Goal: Task Accomplishment & Management: Use online tool/utility

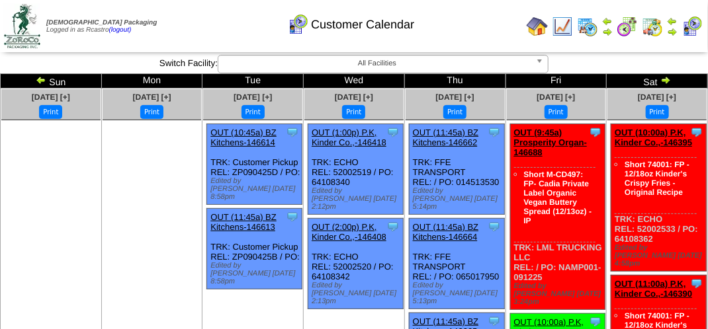
click at [177, 15] on div "Customer Calendar" at bounding box center [351, 20] width 404 height 36
drag, startPoint x: 204, startPoint y: 44, endPoint x: 198, endPoint y: 52, distance: 9.9
click at [204, 44] on td "Print All" at bounding box center [355, 26] width 332 height 50
click at [245, 23] on div "Customer Calendar" at bounding box center [351, 20] width 404 height 36
drag, startPoint x: 196, startPoint y: 30, endPoint x: 198, endPoint y: 22, distance: 9.0
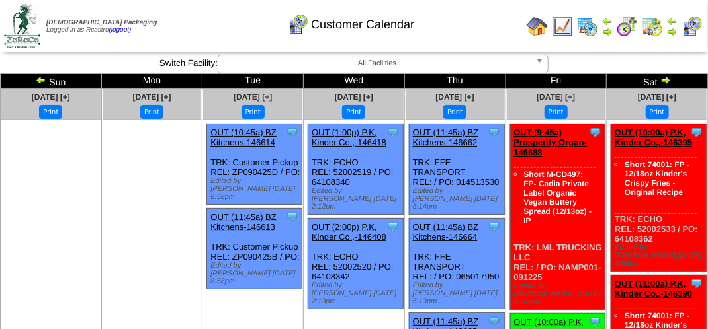
click at [198, 22] on div "Customer Calendar" at bounding box center [351, 20] width 404 height 36
click at [198, 21] on div "Customer Calendar" at bounding box center [351, 20] width 404 height 36
click at [170, 15] on div "Customer Calendar" at bounding box center [351, 20] width 404 height 36
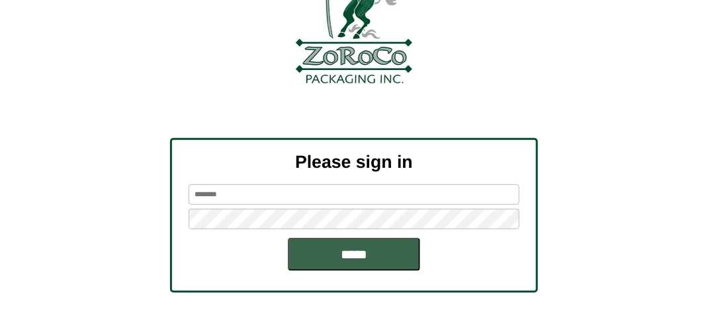
scroll to position [150, 0]
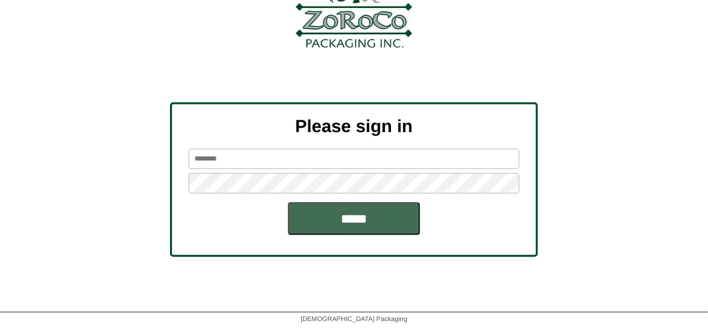
type input "*******"
click at [335, 220] on input "*****" at bounding box center [354, 218] width 132 height 33
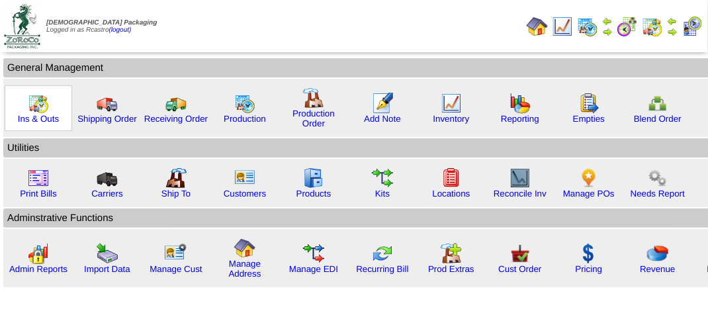
click at [37, 101] on img at bounding box center [38, 103] width 21 height 21
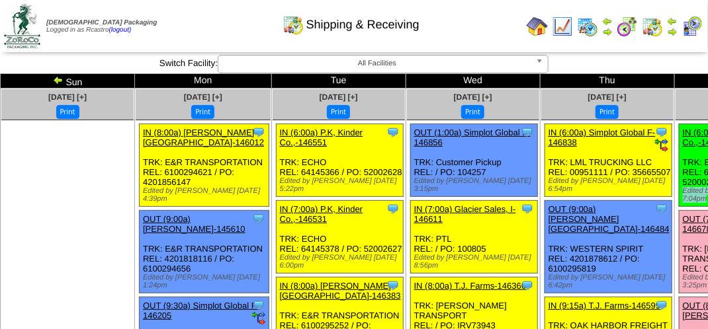
drag, startPoint x: 468, startPoint y: 245, endPoint x: 524, endPoint y: 226, distance: 59.2
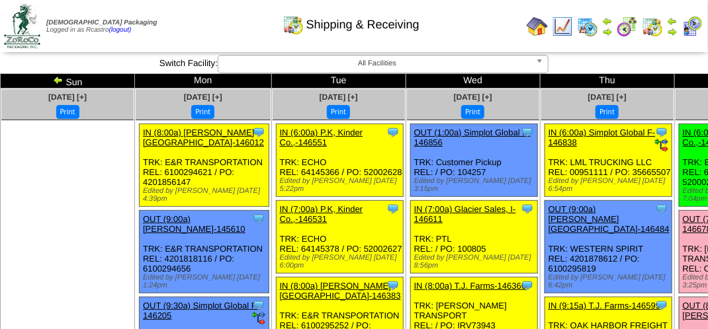
drag, startPoint x: 524, startPoint y: 226, endPoint x: 468, endPoint y: 15, distance: 218.4
click at [467, 15] on div "Shipping & Receiving" at bounding box center [351, 20] width 404 height 36
click at [689, 27] on img at bounding box center [691, 26] width 21 height 21
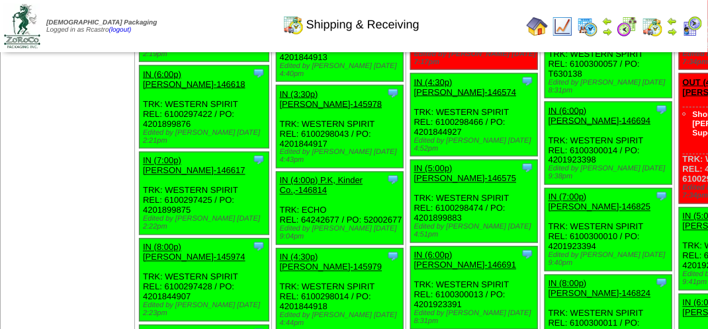
scroll to position [4357, 0]
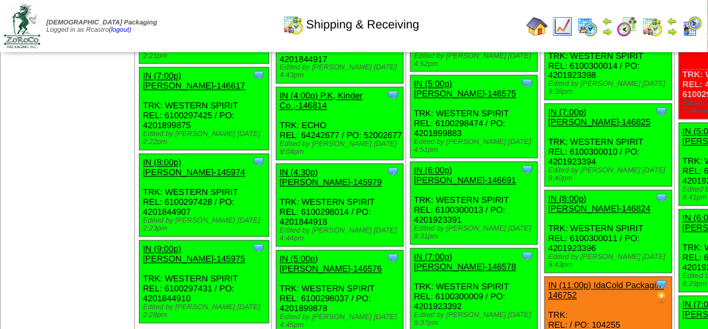
click at [695, 24] on img at bounding box center [691, 26] width 21 height 21
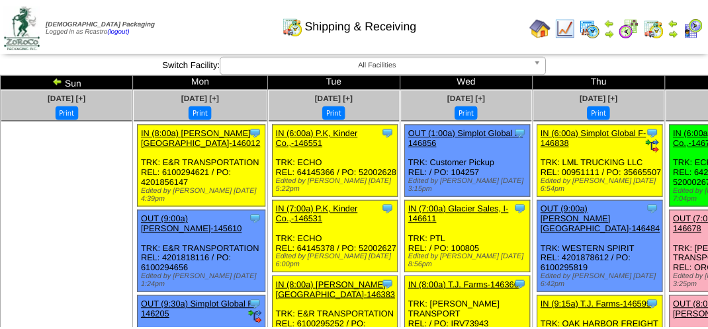
scroll to position [4357, 0]
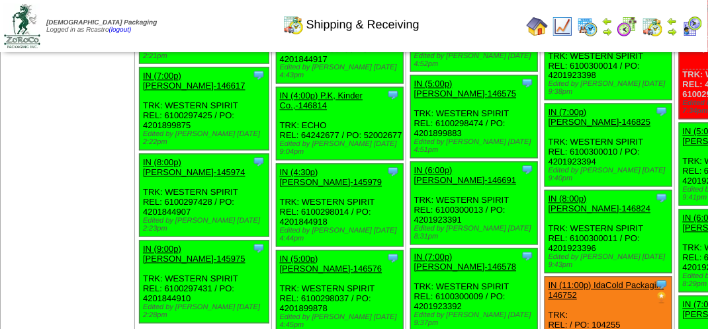
click at [693, 21] on img at bounding box center [691, 26] width 21 height 21
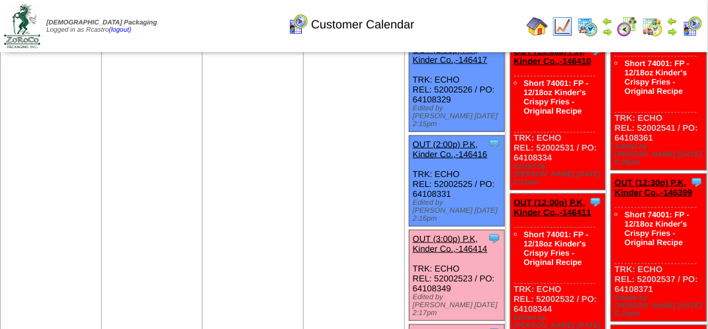
scroll to position [595, 0]
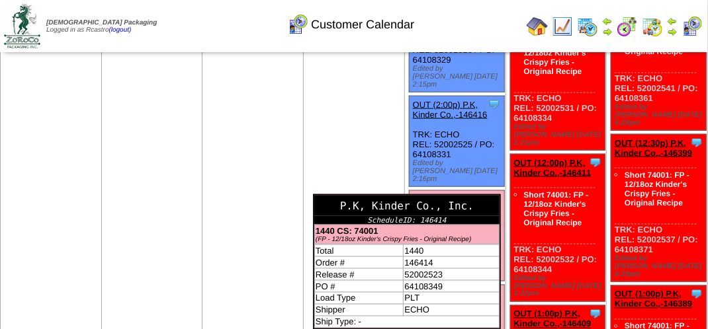
click at [489, 196] on div "P.K, Kinder Co., Inc." at bounding box center [406, 206] width 185 height 21
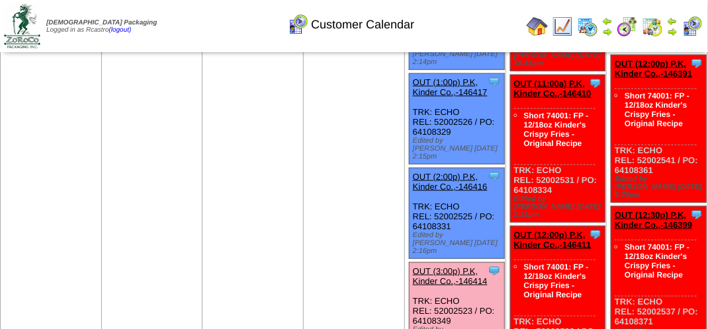
scroll to position [529, 0]
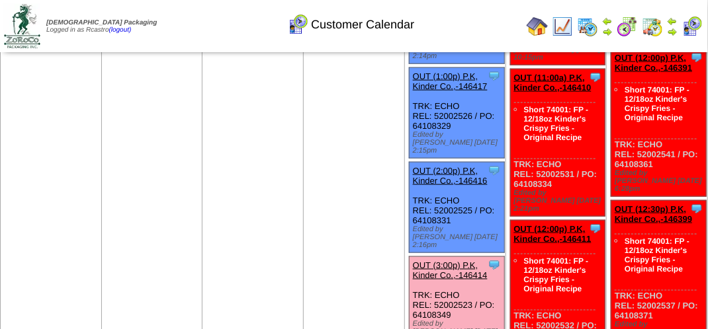
click at [442, 261] on link "OUT (3:00p) P.K, Kinder Co.,-146414" at bounding box center [450, 271] width 75 height 20
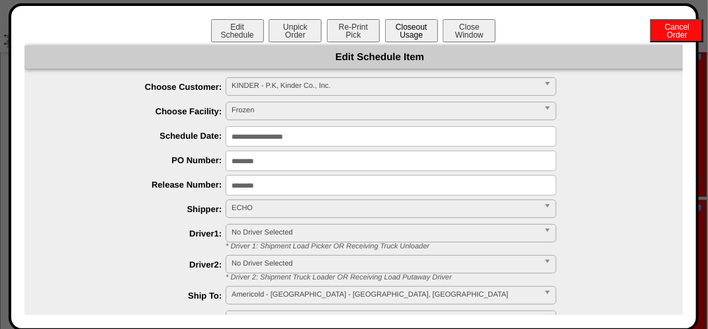
click at [398, 32] on button "Closeout Usage" at bounding box center [411, 30] width 53 height 23
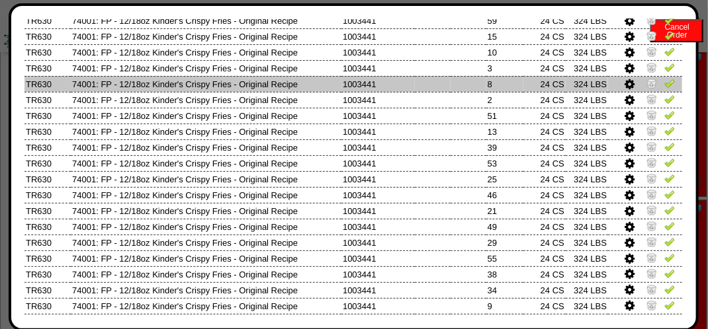
scroll to position [662, 0]
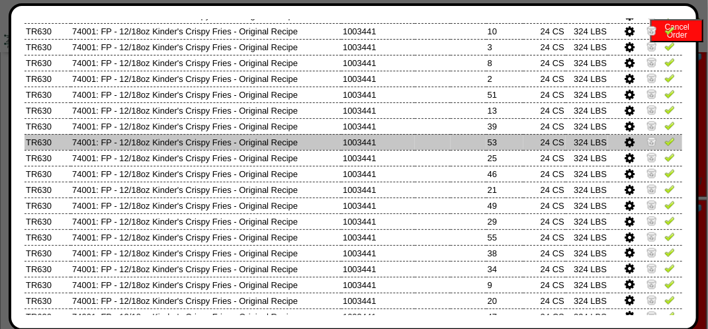
click at [664, 144] on img at bounding box center [669, 141] width 11 height 11
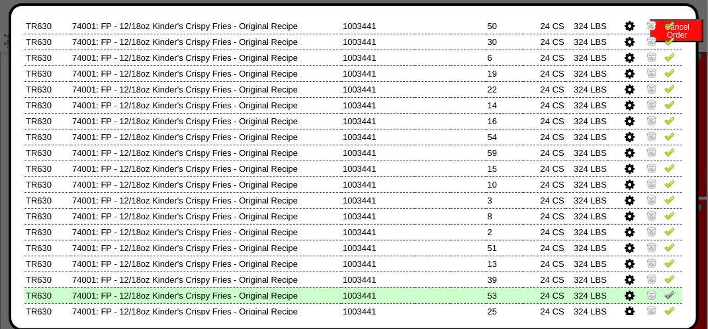
scroll to position [529, 0]
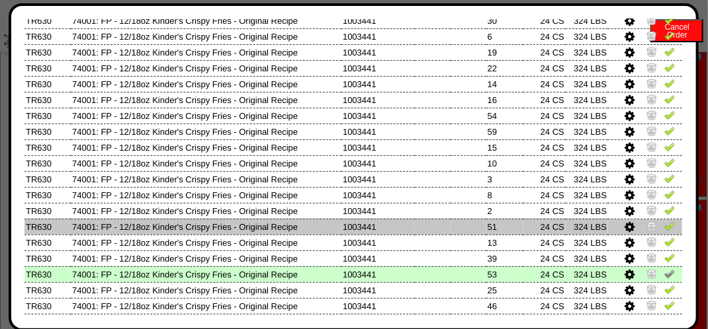
click at [667, 232] on td at bounding box center [645, 227] width 74 height 16
click at [664, 228] on img at bounding box center [669, 226] width 11 height 11
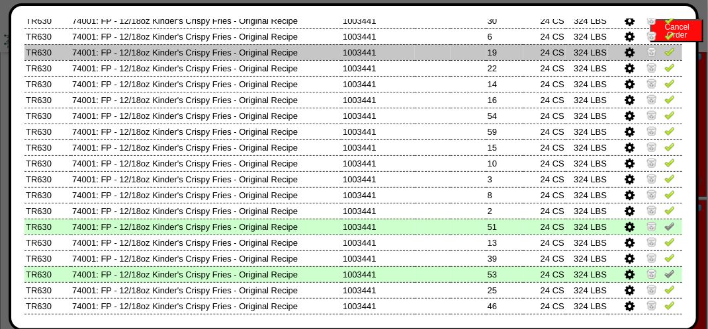
click at [664, 53] on img at bounding box center [669, 51] width 11 height 11
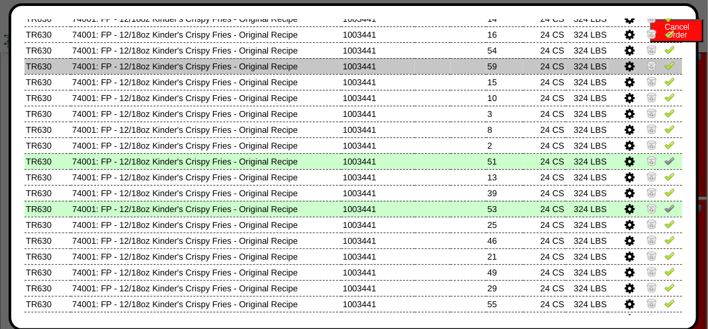
scroll to position [595, 0]
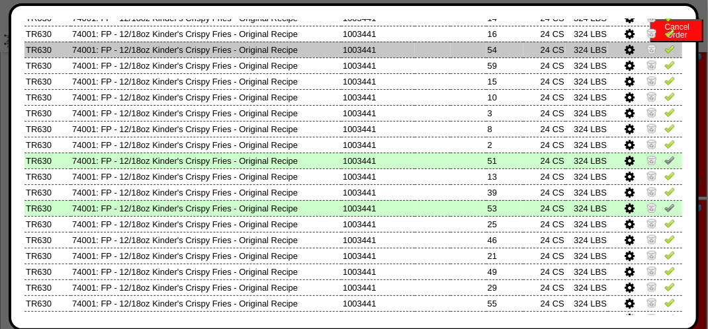
click at [664, 53] on img at bounding box center [669, 49] width 11 height 11
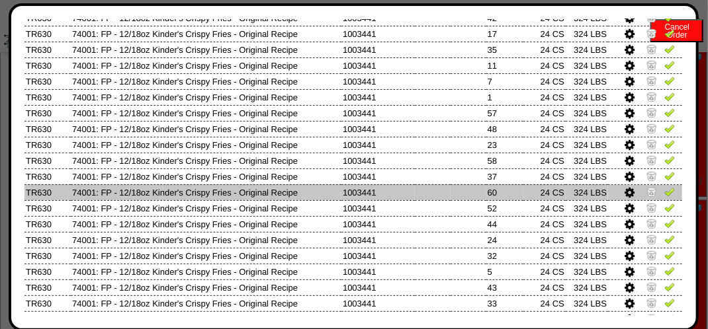
scroll to position [265, 0]
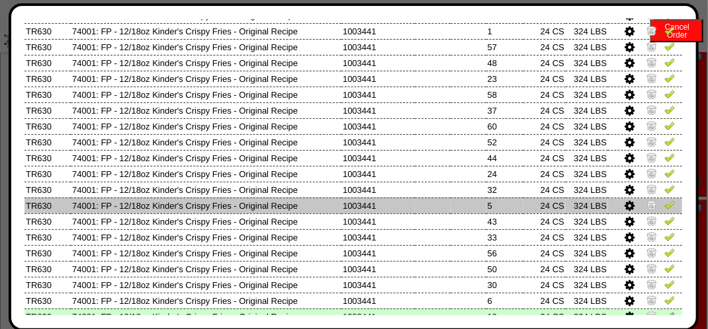
click at [664, 208] on img at bounding box center [669, 205] width 11 height 11
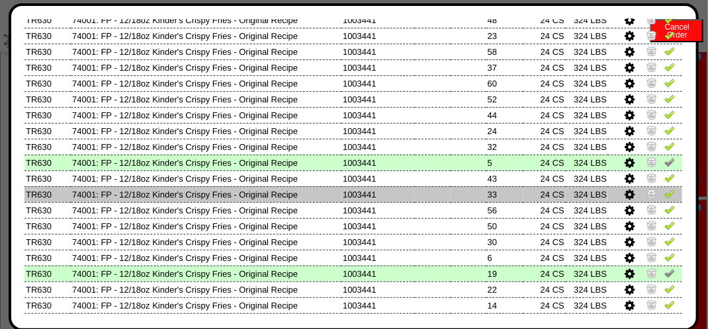
scroll to position [331, 0]
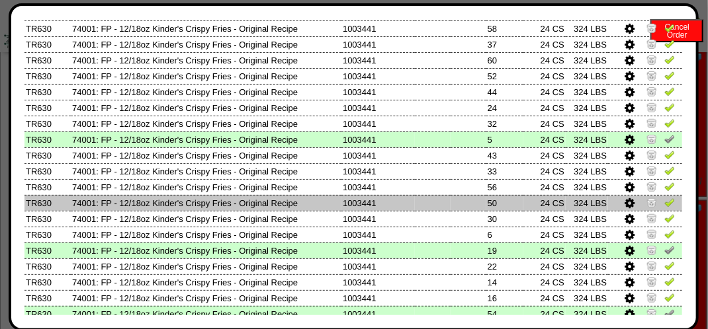
click at [664, 207] on img at bounding box center [669, 202] width 11 height 11
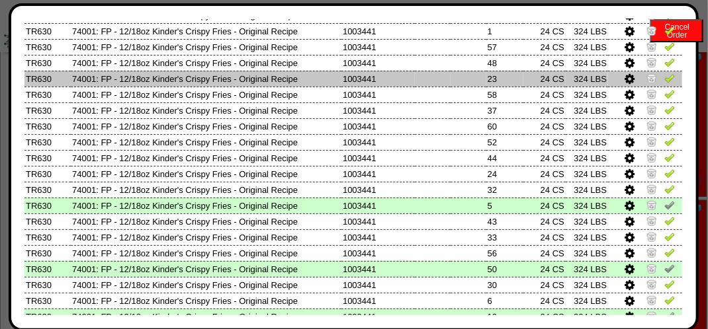
scroll to position [265, 0]
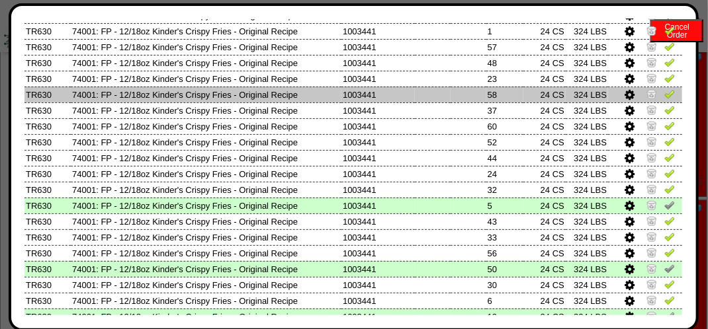
click at [664, 93] on img at bounding box center [669, 94] width 11 height 11
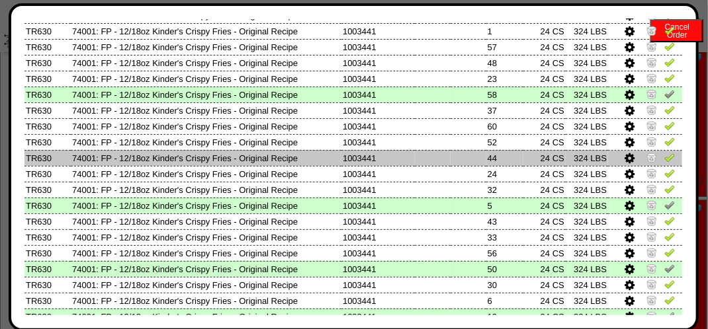
click at [664, 163] on img at bounding box center [669, 157] width 11 height 11
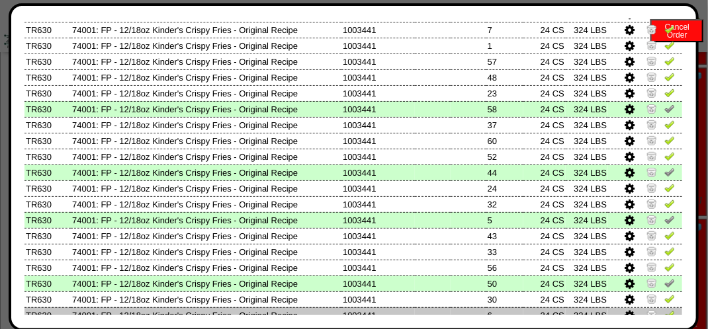
scroll to position [241, 0]
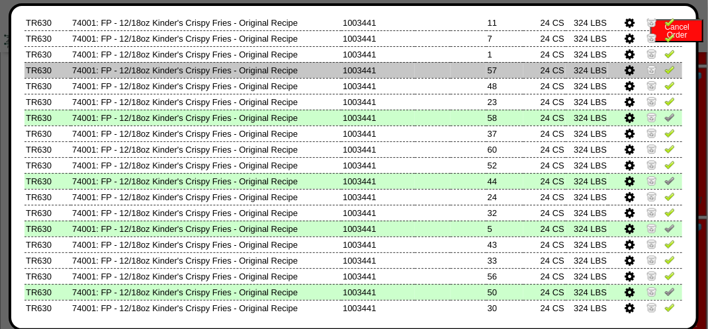
click at [664, 74] on img at bounding box center [669, 69] width 11 height 11
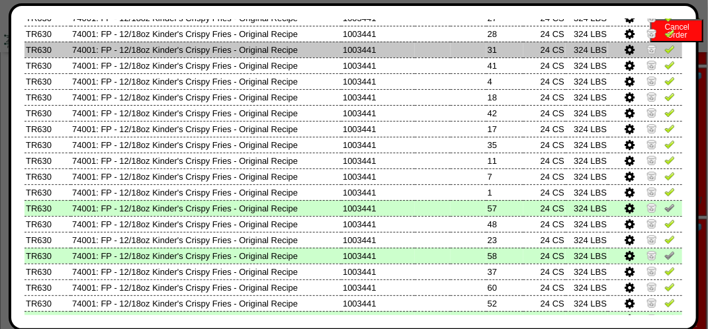
scroll to position [132, 0]
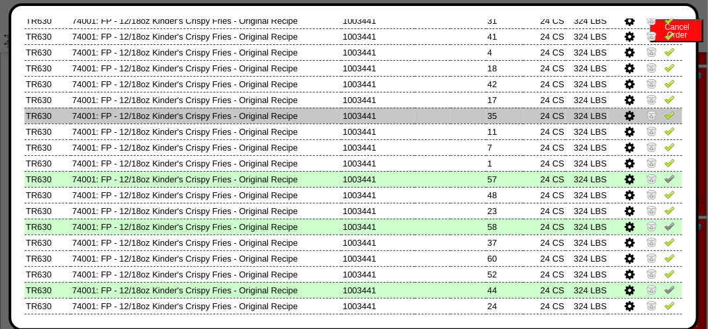
click at [664, 116] on img at bounding box center [669, 115] width 11 height 11
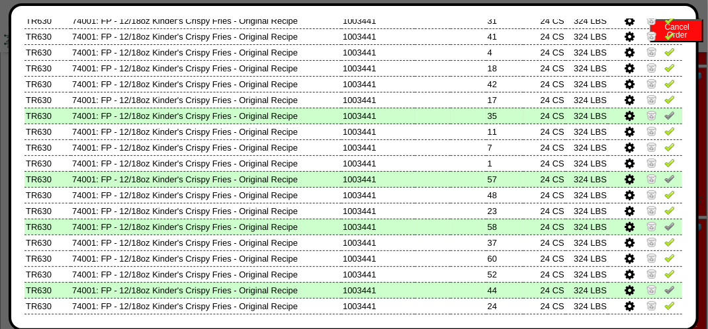
scroll to position [0, 0]
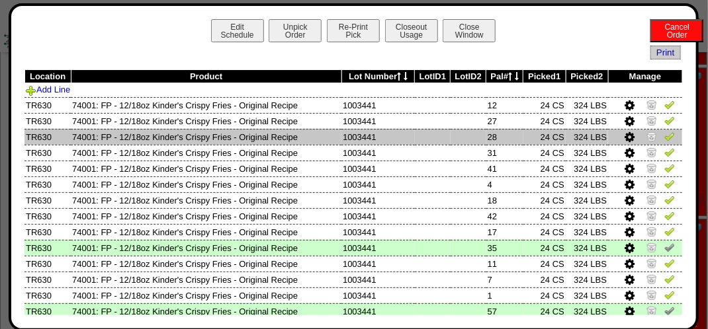
click at [664, 134] on img at bounding box center [669, 136] width 11 height 11
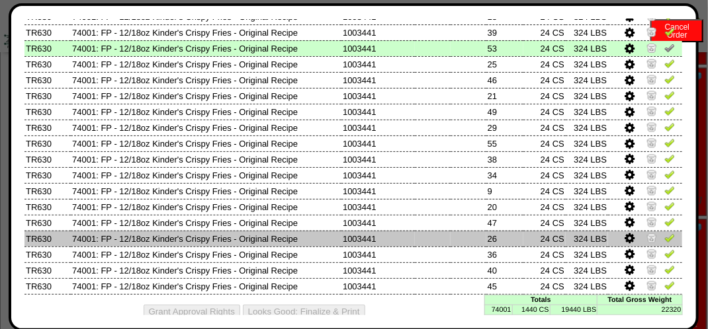
scroll to position [771, 0]
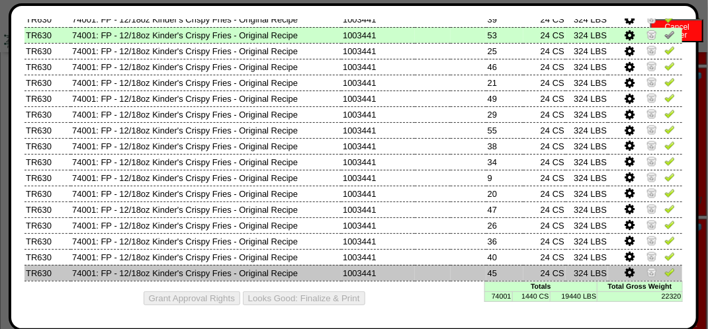
click at [664, 271] on img at bounding box center [669, 272] width 11 height 11
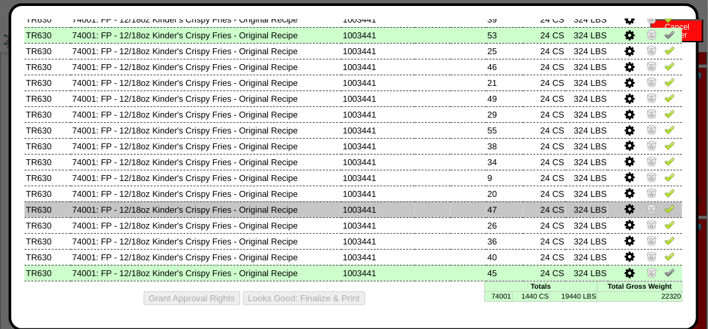
click at [664, 210] on img at bounding box center [669, 209] width 11 height 11
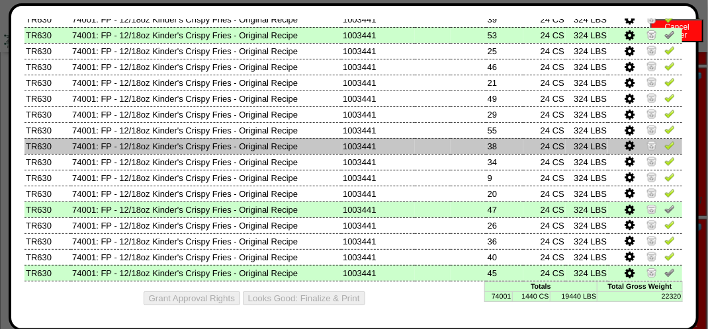
click at [664, 142] on img at bounding box center [669, 145] width 11 height 11
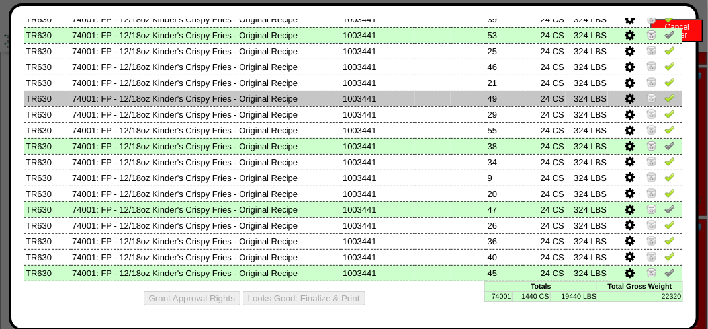
scroll to position [705, 0]
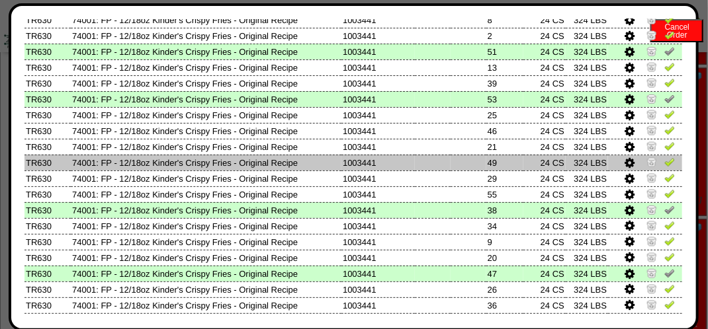
click at [664, 161] on img at bounding box center [669, 162] width 11 height 11
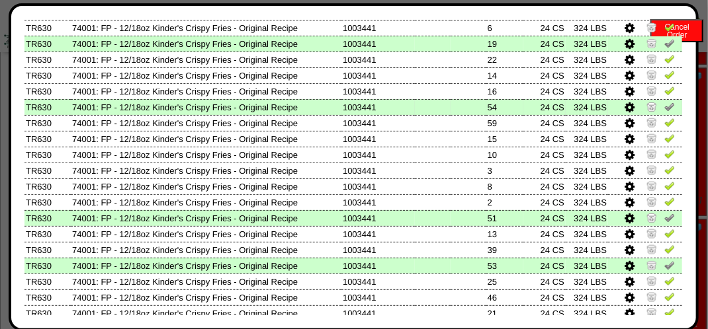
scroll to position [506, 0]
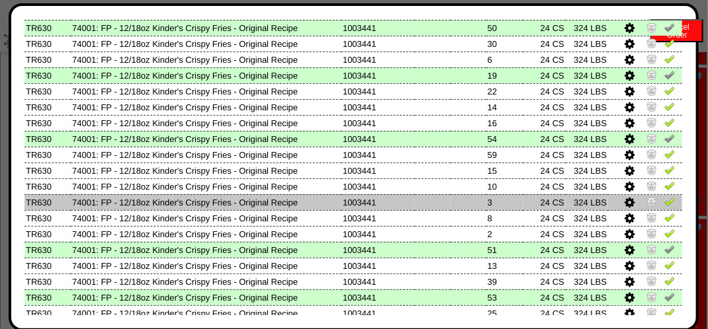
click at [664, 200] on img at bounding box center [669, 201] width 11 height 11
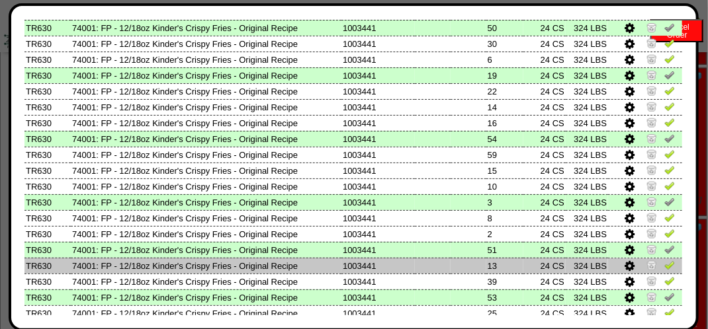
click at [664, 266] on img at bounding box center [669, 265] width 11 height 11
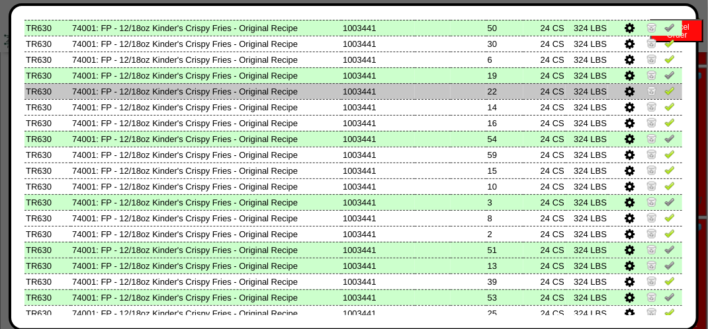
click at [664, 97] on link at bounding box center [669, 93] width 11 height 10
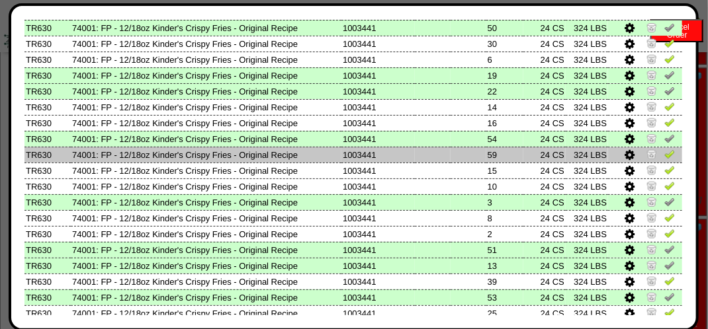
click at [664, 152] on img at bounding box center [669, 154] width 11 height 11
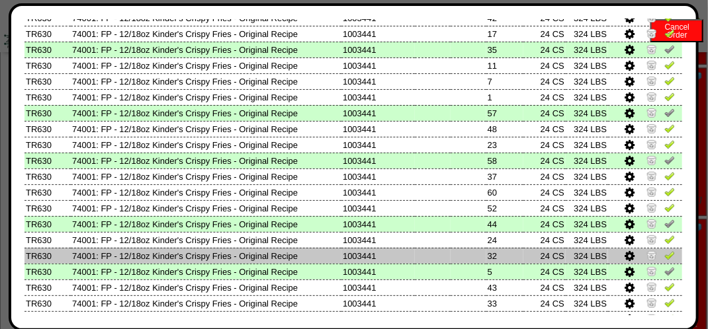
scroll to position [265, 0]
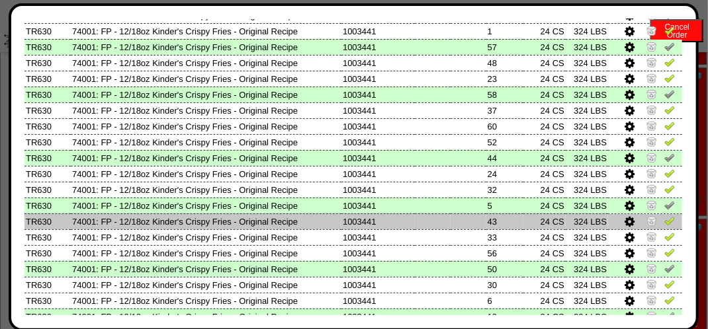
click at [664, 225] on img at bounding box center [669, 221] width 11 height 11
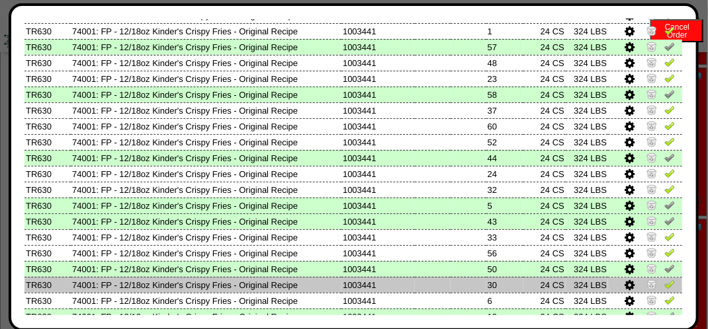
click at [664, 283] on img at bounding box center [669, 284] width 11 height 11
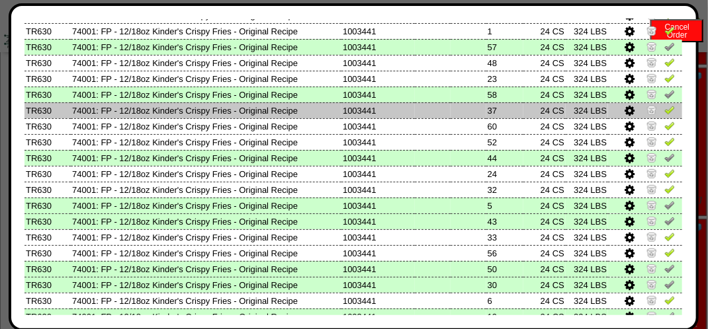
click at [664, 116] on link at bounding box center [669, 112] width 11 height 10
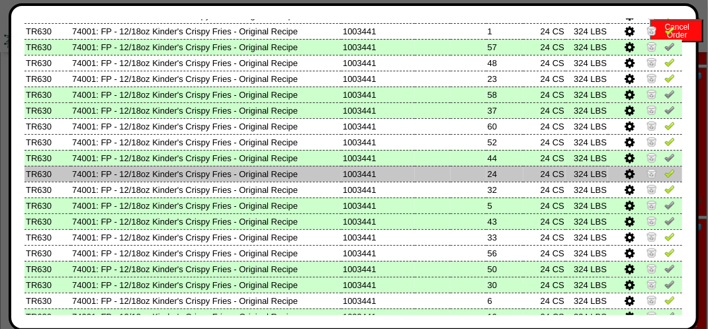
click at [664, 174] on img at bounding box center [669, 173] width 11 height 11
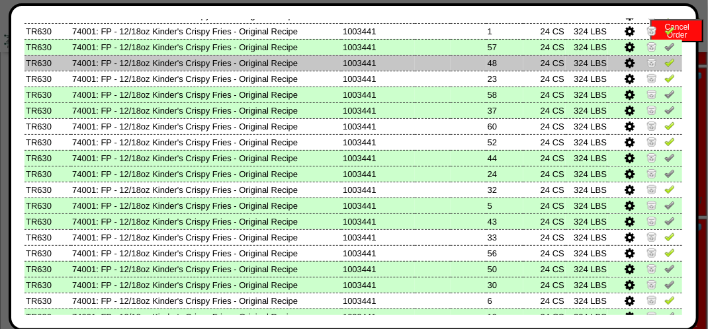
click at [664, 62] on img at bounding box center [669, 62] width 11 height 11
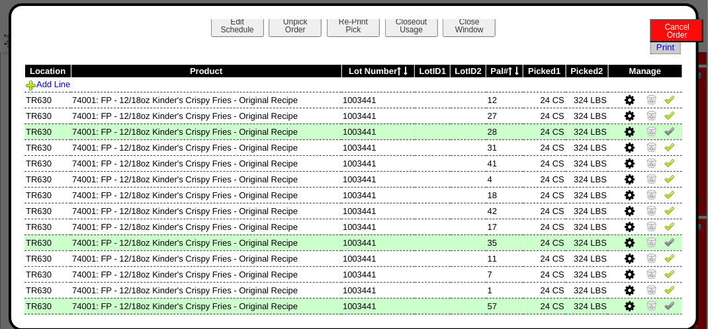
scroll to position [0, 0]
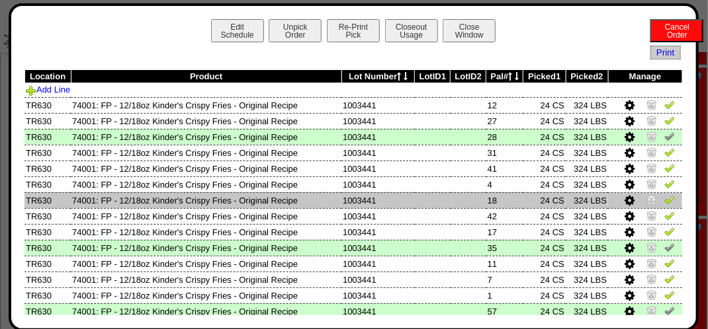
click at [664, 202] on img at bounding box center [669, 199] width 11 height 11
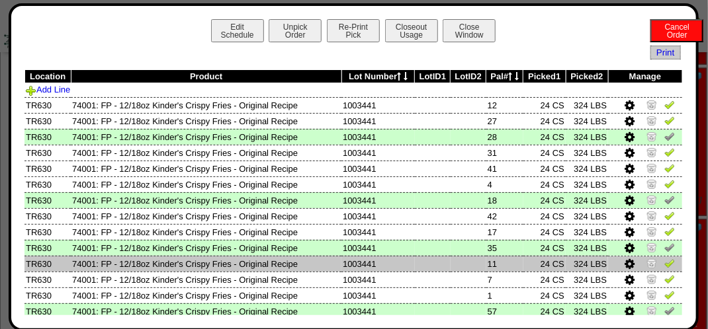
click at [664, 267] on img at bounding box center [669, 263] width 11 height 11
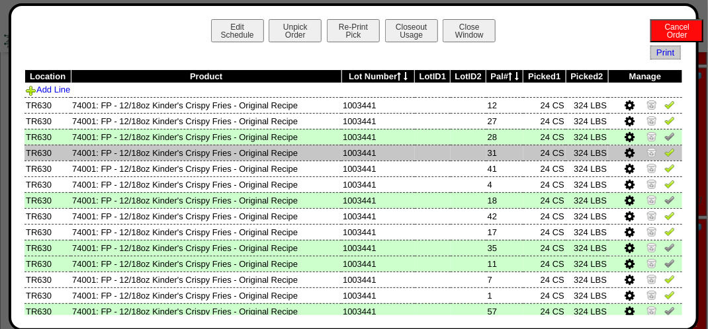
click at [664, 155] on img at bounding box center [669, 152] width 11 height 11
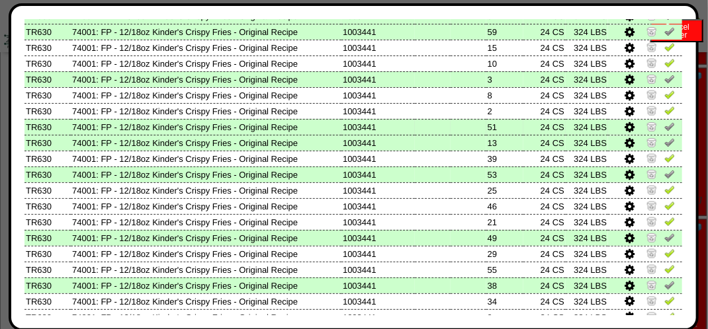
scroll to position [662, 0]
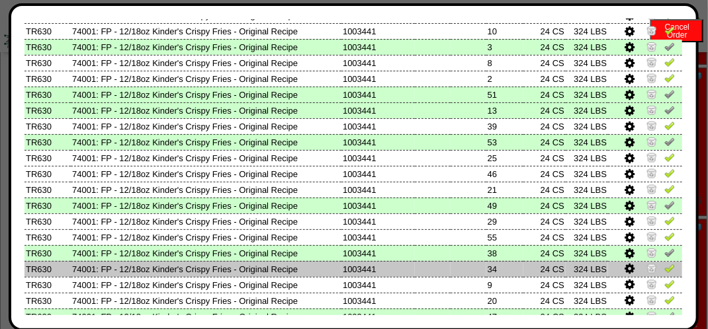
click at [664, 271] on img at bounding box center [669, 268] width 11 height 11
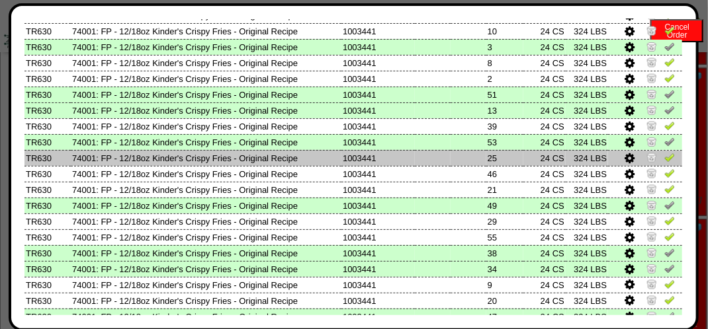
click at [664, 159] on img at bounding box center [669, 157] width 11 height 11
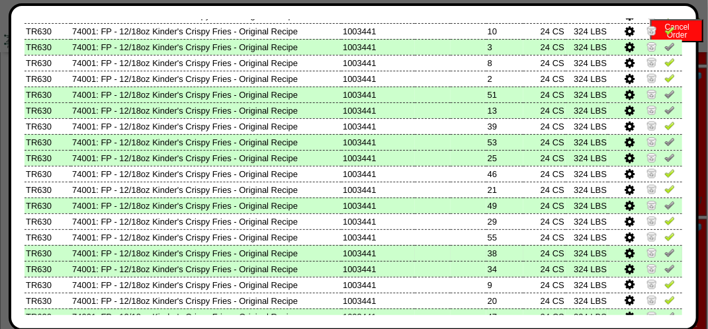
scroll to position [728, 0]
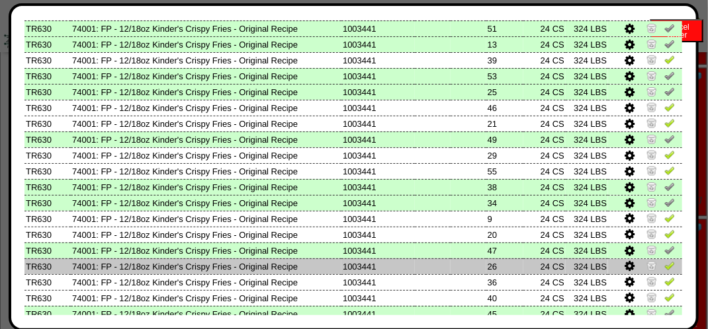
click at [664, 267] on img at bounding box center [669, 266] width 11 height 11
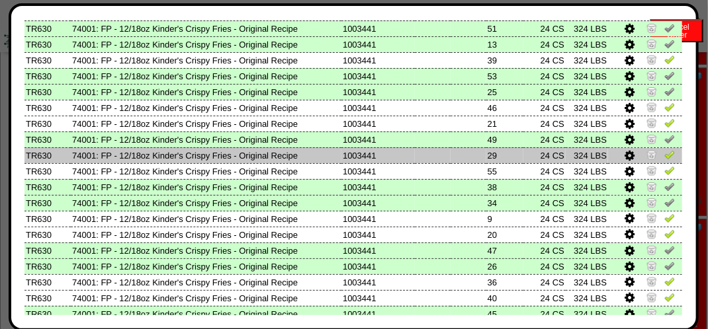
click at [664, 155] on img at bounding box center [669, 155] width 11 height 11
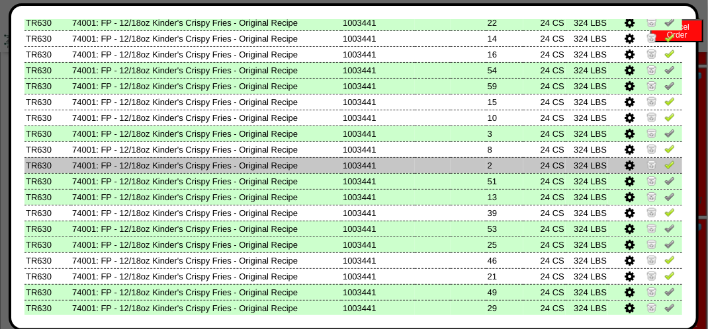
scroll to position [572, 0]
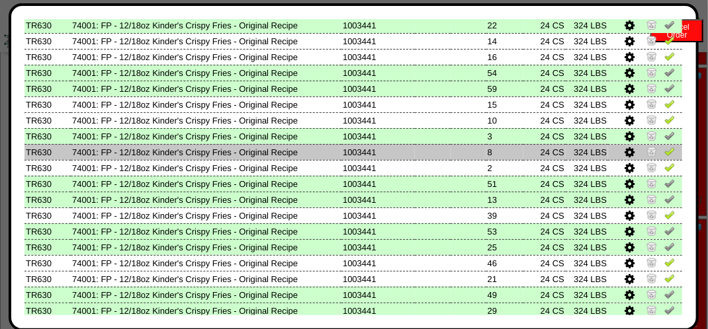
click at [664, 155] on img at bounding box center [669, 151] width 11 height 11
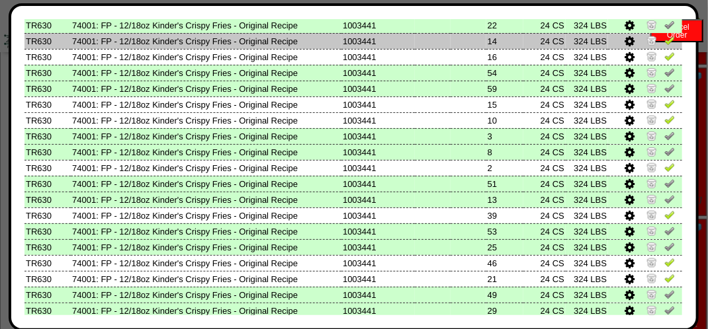
click at [664, 40] on img at bounding box center [669, 40] width 11 height 11
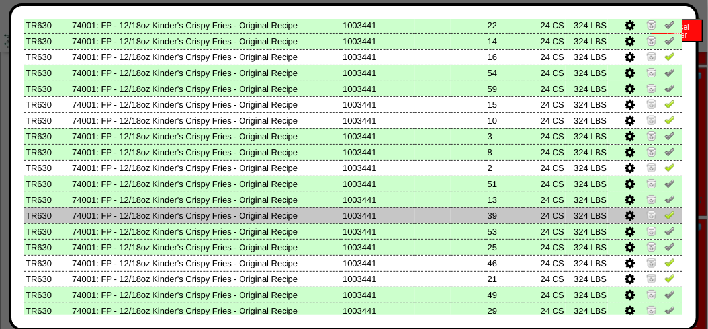
click at [665, 212] on img at bounding box center [669, 215] width 11 height 11
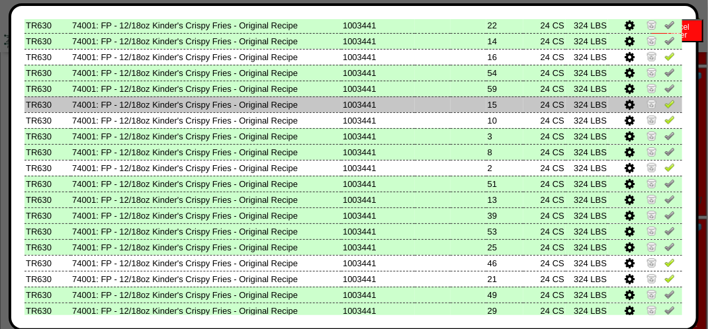
click at [664, 104] on img at bounding box center [669, 104] width 11 height 11
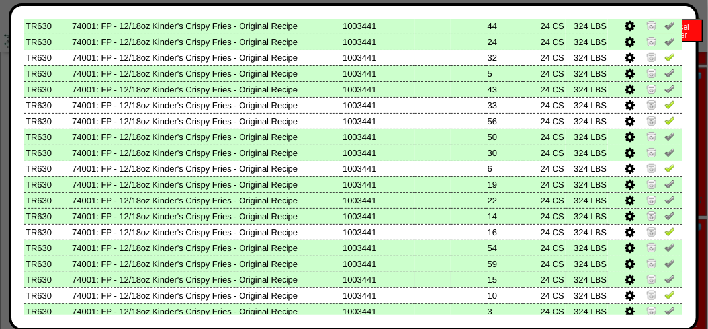
scroll to position [374, 0]
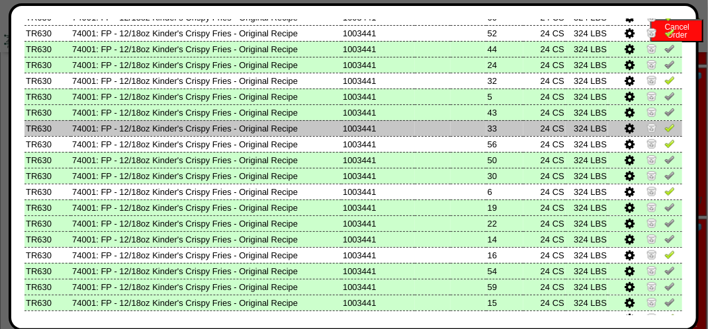
click at [664, 128] on img at bounding box center [669, 127] width 11 height 11
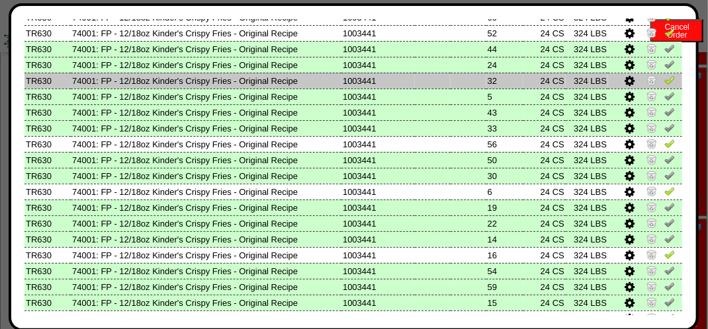
click at [664, 83] on img at bounding box center [669, 80] width 11 height 11
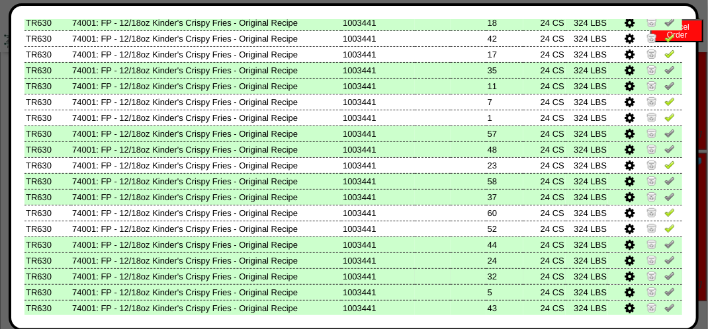
scroll to position [175, 0]
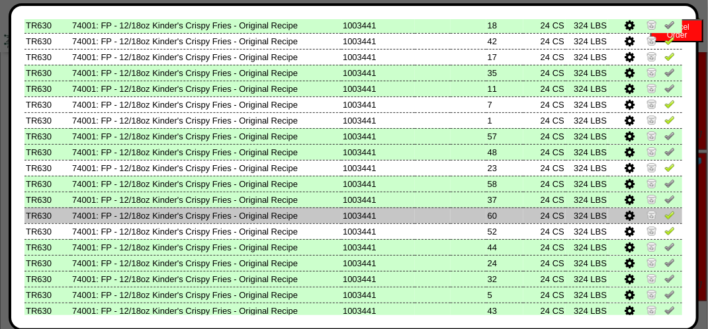
click at [664, 217] on img at bounding box center [669, 215] width 11 height 11
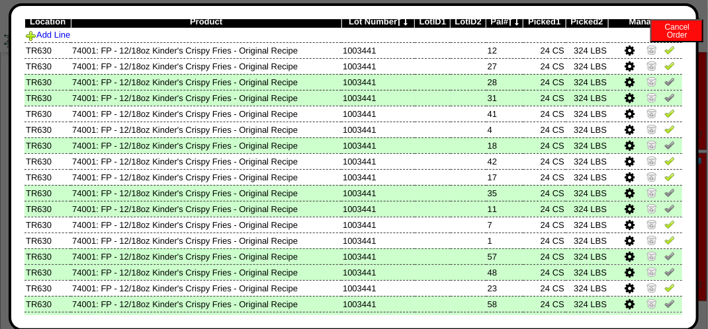
scroll to position [43, 0]
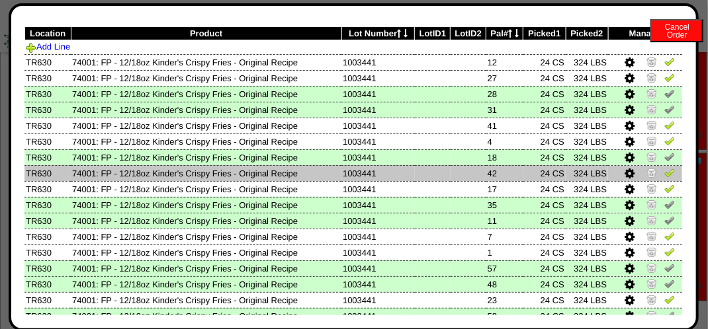
click at [664, 173] on img at bounding box center [669, 172] width 11 height 11
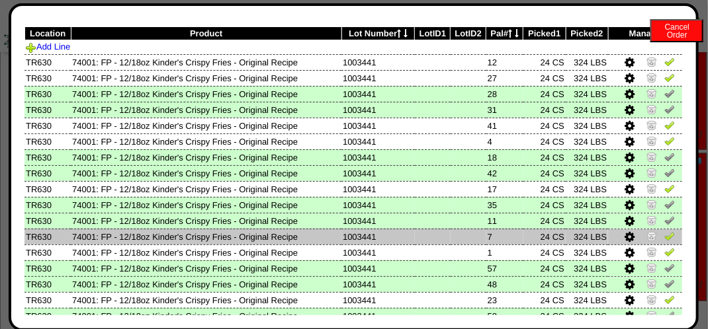
click at [664, 237] on img at bounding box center [669, 236] width 11 height 11
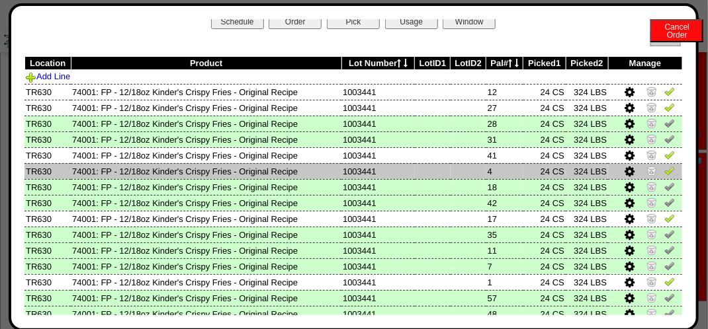
scroll to position [0, 0]
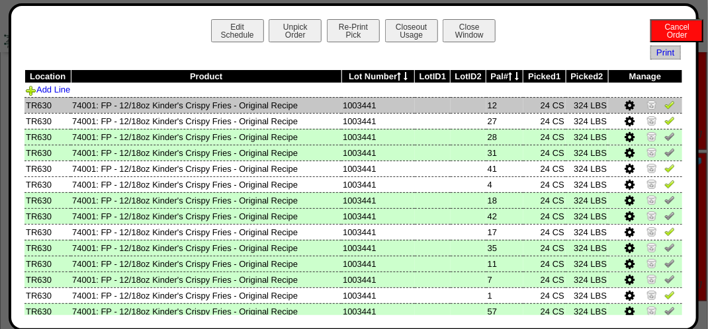
click at [664, 107] on img at bounding box center [669, 104] width 11 height 11
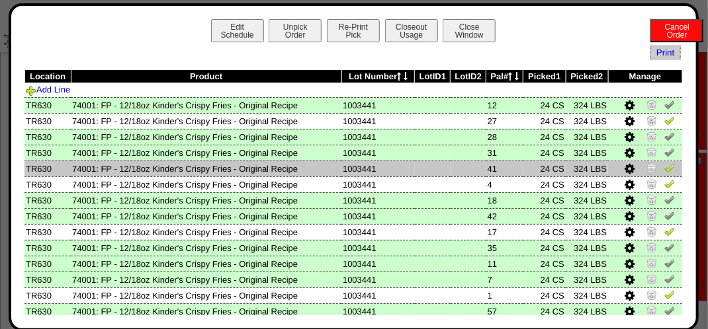
click at [664, 165] on img at bounding box center [669, 168] width 11 height 11
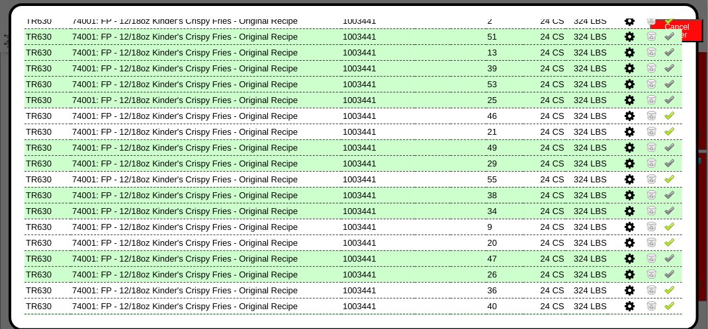
scroll to position [728, 0]
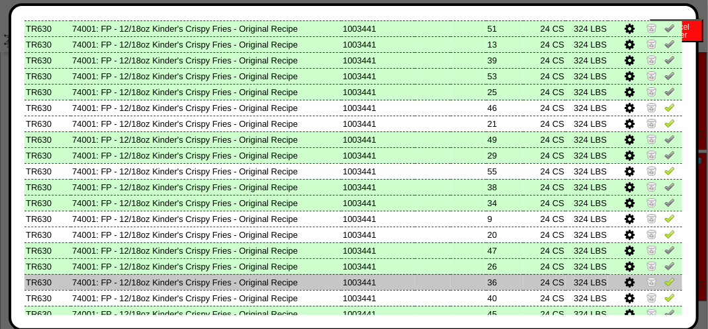
click at [664, 283] on img at bounding box center [669, 282] width 11 height 11
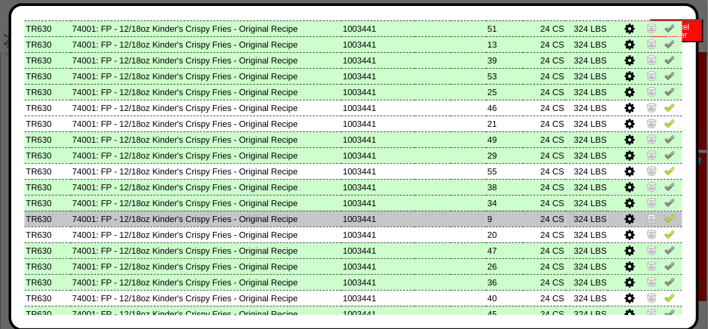
click at [664, 223] on img at bounding box center [669, 218] width 11 height 11
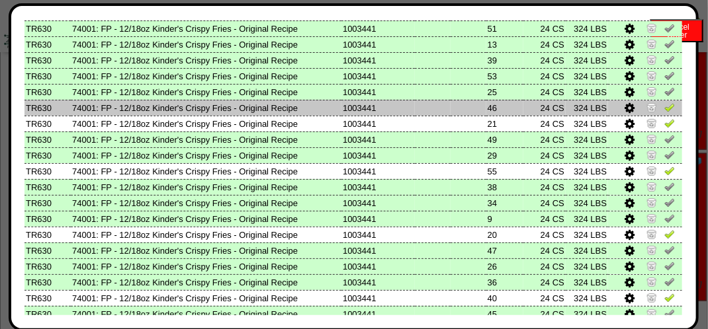
click at [664, 108] on img at bounding box center [669, 107] width 11 height 11
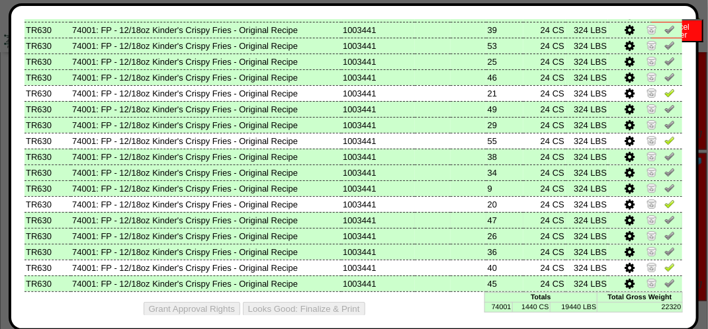
scroll to position [771, 0]
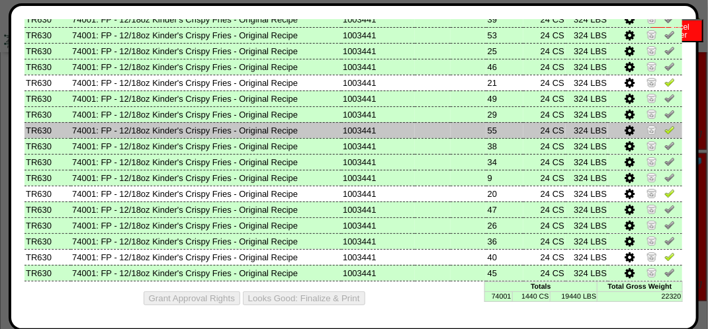
click at [664, 126] on img at bounding box center [669, 129] width 11 height 11
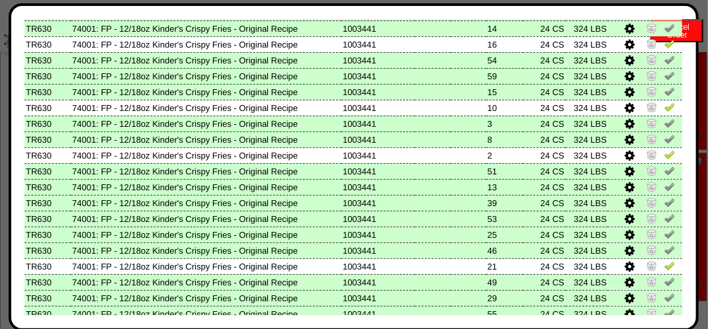
scroll to position [572, 0]
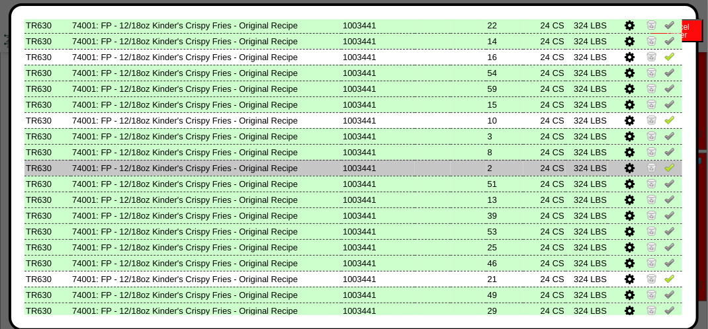
click at [664, 166] on img at bounding box center [669, 167] width 11 height 11
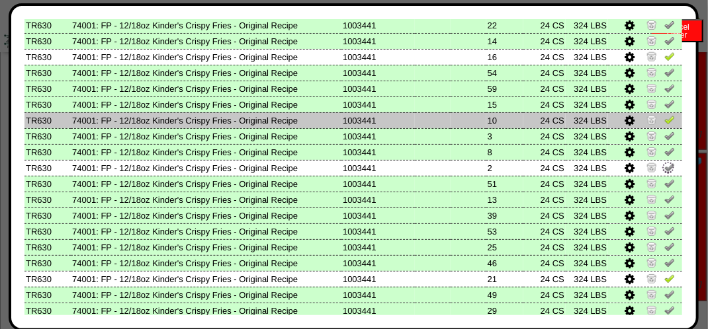
click at [664, 122] on img at bounding box center [669, 119] width 11 height 11
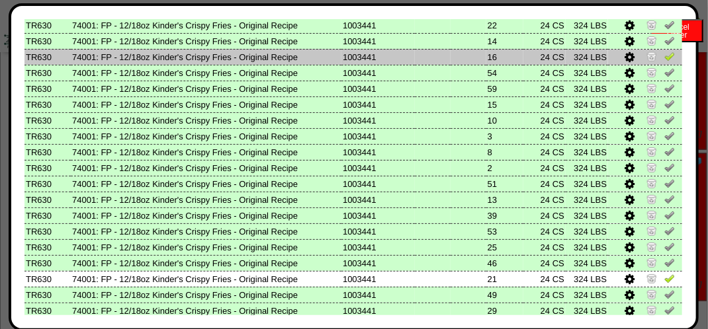
click at [664, 61] on img at bounding box center [669, 56] width 11 height 11
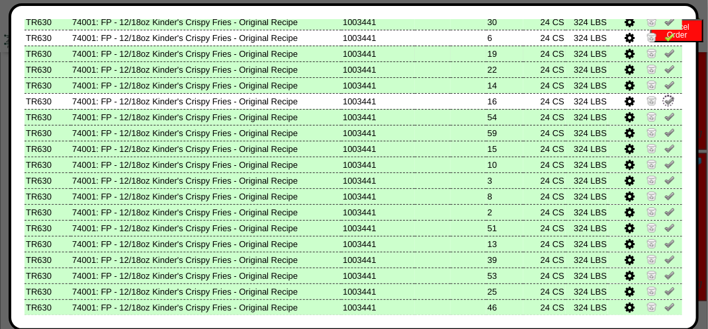
scroll to position [506, 0]
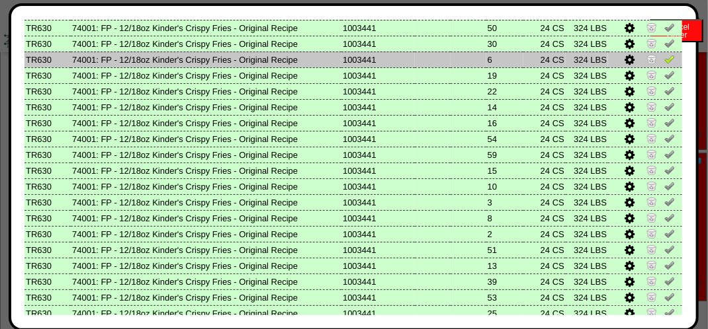
click at [664, 60] on img at bounding box center [669, 59] width 11 height 11
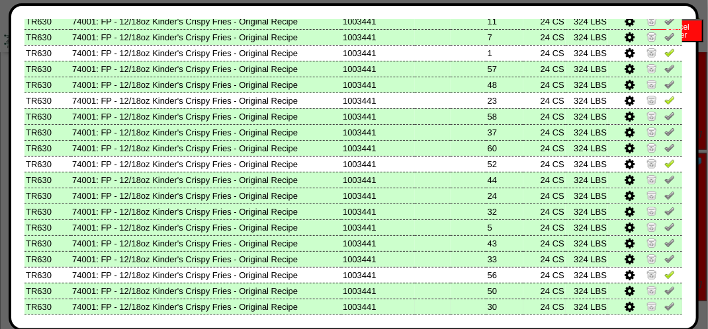
scroll to position [241, 0]
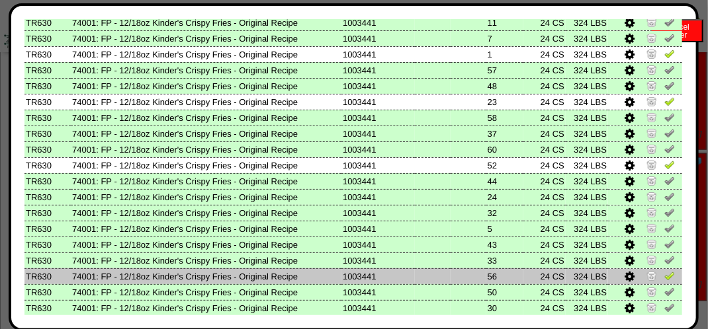
click at [664, 274] on img at bounding box center [669, 276] width 11 height 11
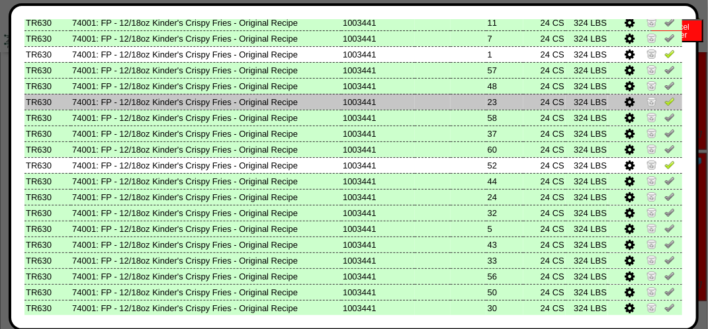
click at [664, 103] on img at bounding box center [669, 101] width 11 height 11
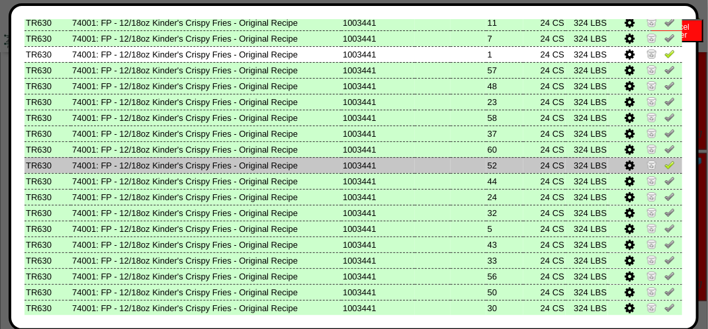
click at [664, 165] on img at bounding box center [669, 164] width 11 height 11
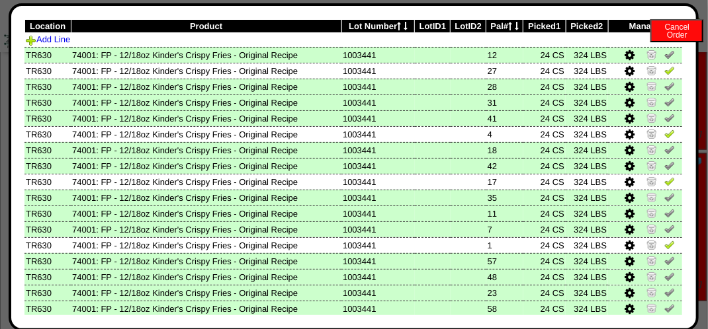
scroll to position [43, 0]
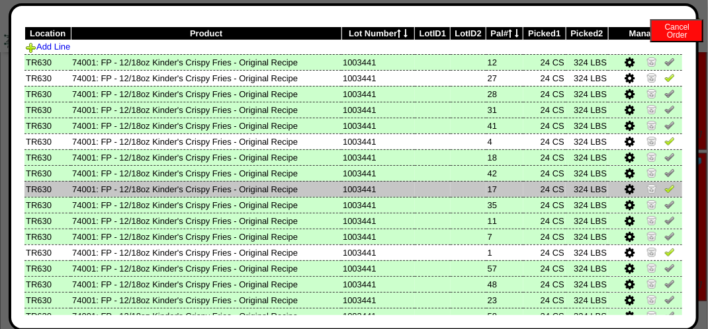
click at [664, 189] on img at bounding box center [669, 188] width 11 height 11
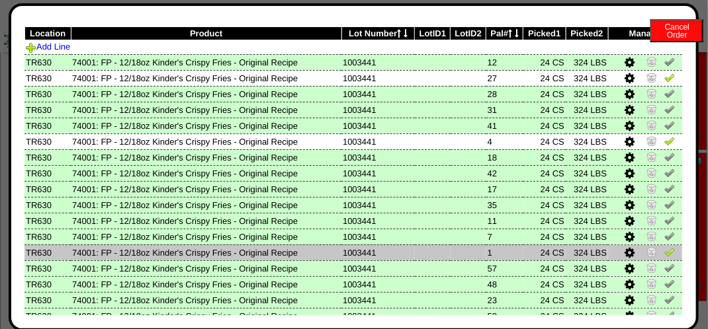
click at [664, 249] on img at bounding box center [669, 252] width 11 height 11
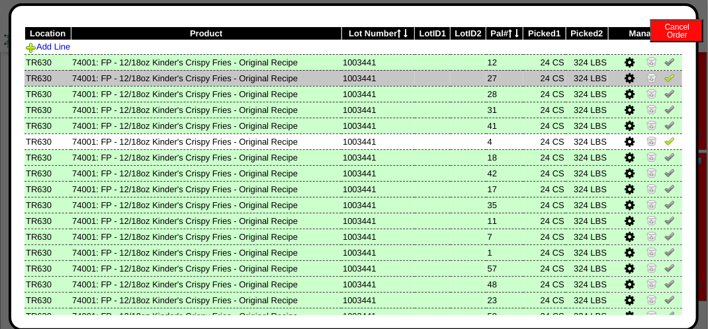
click at [664, 76] on img at bounding box center [669, 77] width 11 height 11
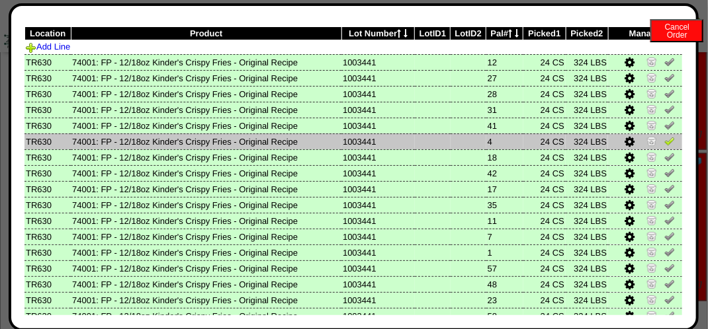
click at [664, 142] on img at bounding box center [669, 141] width 11 height 11
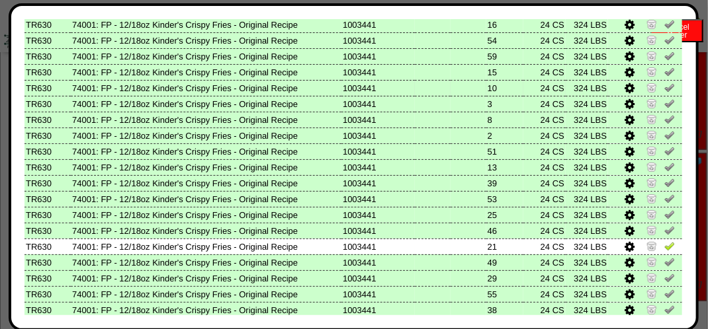
scroll to position [705, 0]
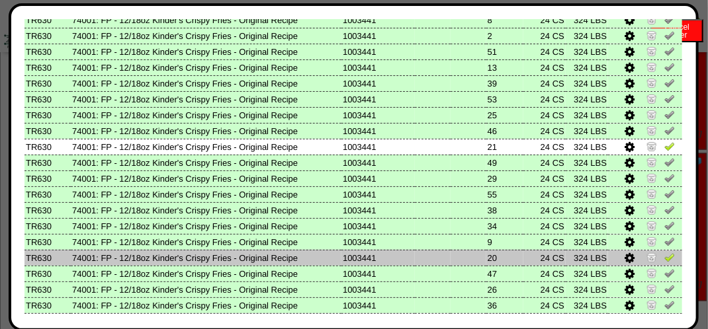
click at [664, 258] on img at bounding box center [669, 257] width 11 height 11
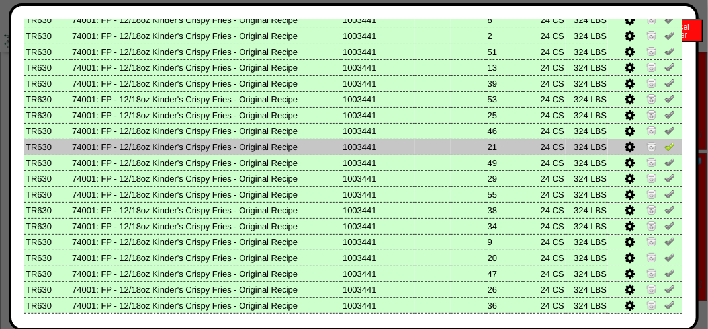
click at [664, 150] on img at bounding box center [669, 146] width 11 height 11
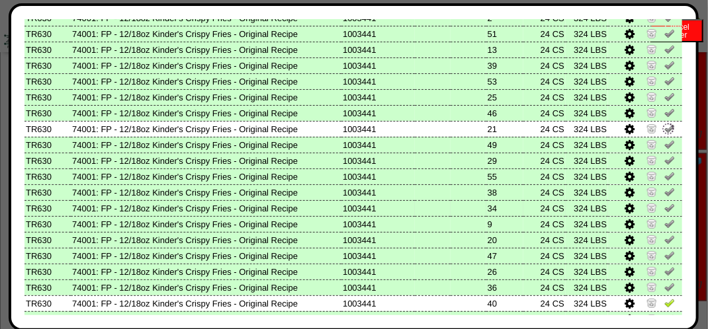
scroll to position [771, 0]
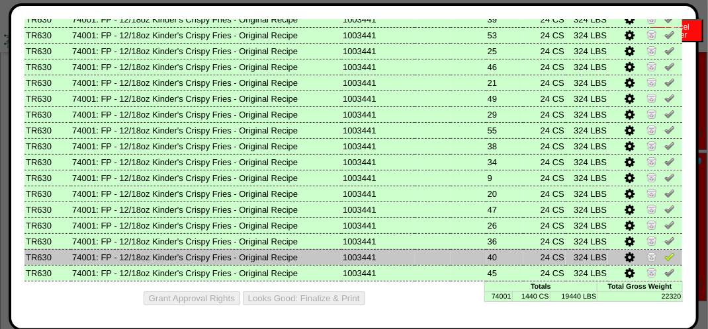
click at [664, 254] on img at bounding box center [669, 256] width 11 height 11
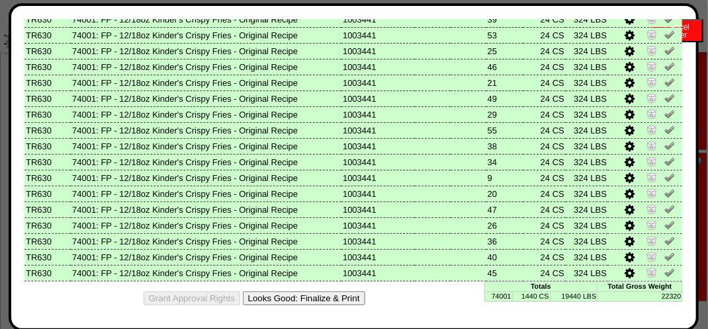
drag, startPoint x: 343, startPoint y: 294, endPoint x: 434, endPoint y: 119, distance: 197.7
click at [347, 294] on button "Looks Good: Finalize & Print" at bounding box center [304, 299] width 122 height 14
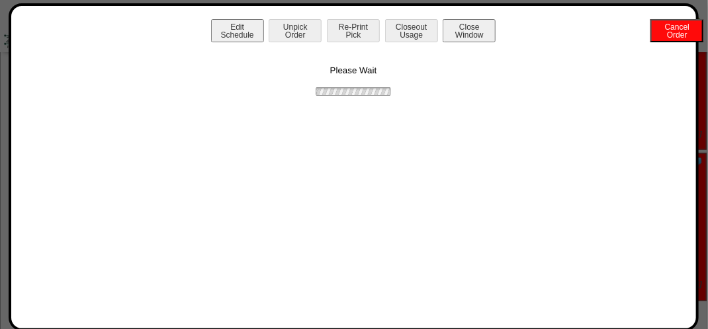
scroll to position [0, 0]
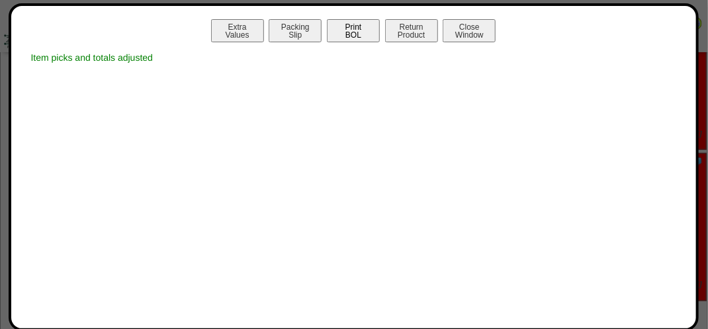
click at [355, 32] on button "Print BOL" at bounding box center [353, 30] width 53 height 23
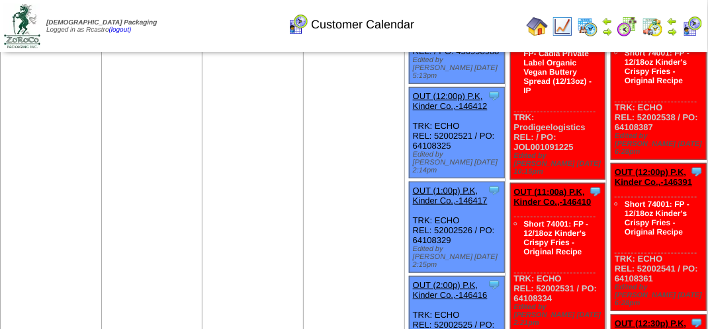
scroll to position [463, 0]
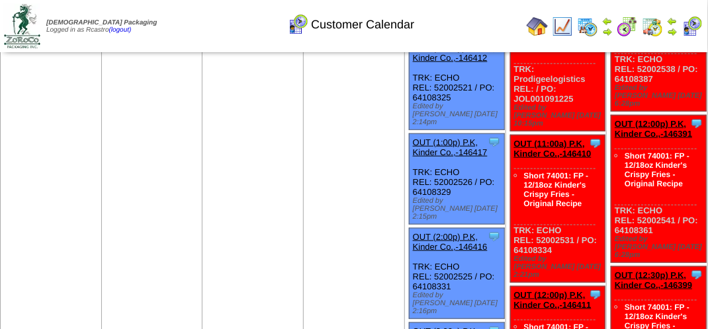
click at [656, 24] on img at bounding box center [652, 26] width 21 height 21
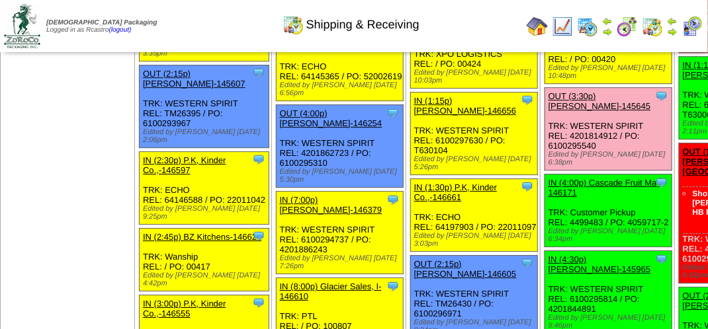
scroll to position [1389, 0]
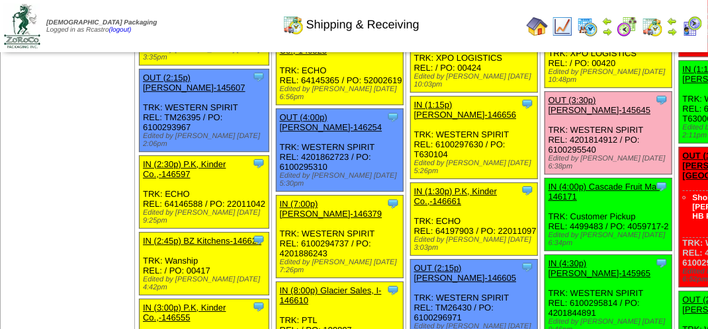
click at [548, 115] on link "OUT (3:30p) Lamb-Weston-145645" at bounding box center [599, 105] width 103 height 20
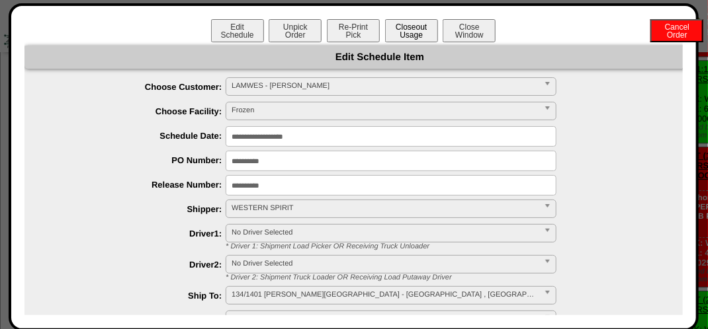
click at [410, 24] on button "Closeout Usage" at bounding box center [411, 30] width 53 height 23
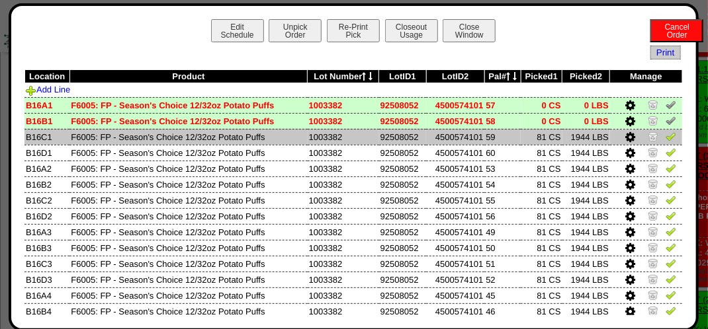
click at [669, 132] on td at bounding box center [646, 137] width 72 height 16
click at [666, 138] on img at bounding box center [671, 136] width 11 height 11
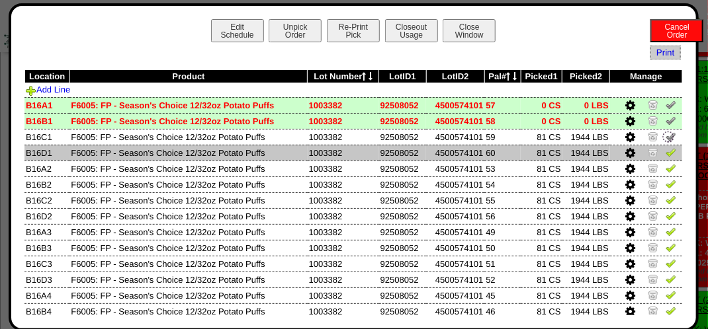
click at [666, 148] on img at bounding box center [671, 152] width 11 height 11
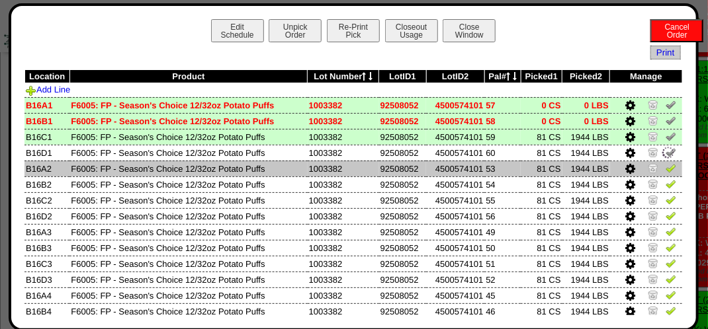
click at [666, 172] on img at bounding box center [671, 168] width 11 height 11
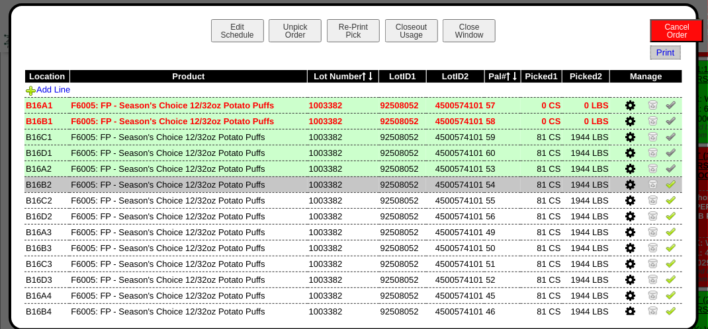
click at [655, 187] on td at bounding box center [646, 185] width 72 height 16
click at [666, 183] on img at bounding box center [671, 184] width 11 height 11
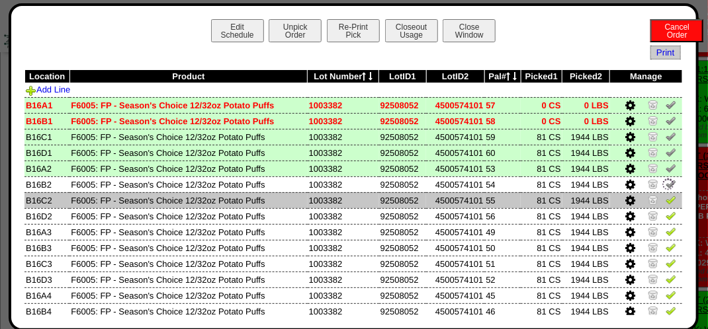
click at [666, 197] on img at bounding box center [671, 199] width 11 height 11
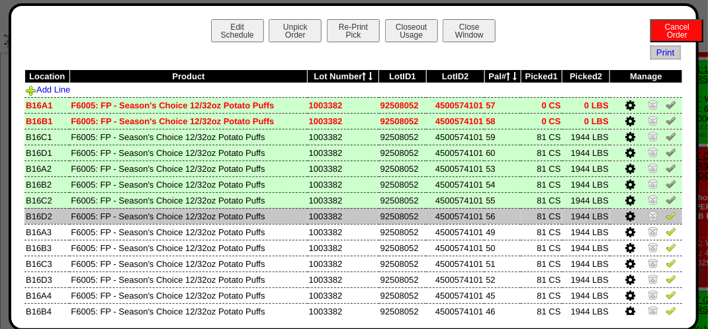
click at [666, 214] on img at bounding box center [671, 215] width 11 height 11
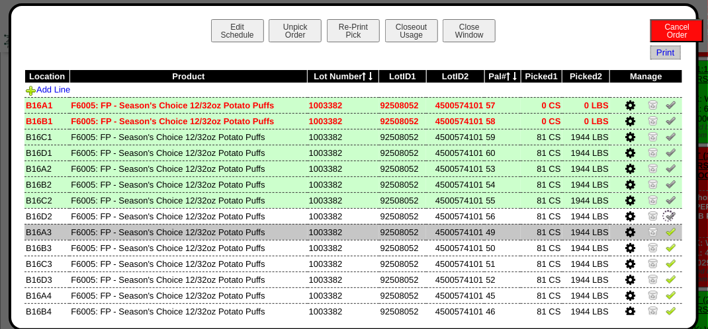
click at [666, 232] on img at bounding box center [671, 231] width 11 height 11
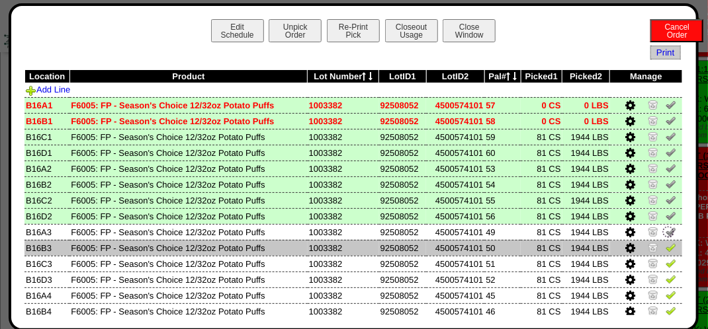
click at [666, 255] on link at bounding box center [671, 250] width 11 height 10
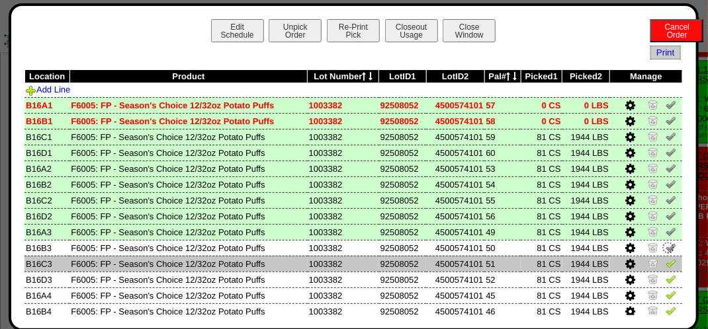
click at [666, 269] on img at bounding box center [671, 263] width 11 height 11
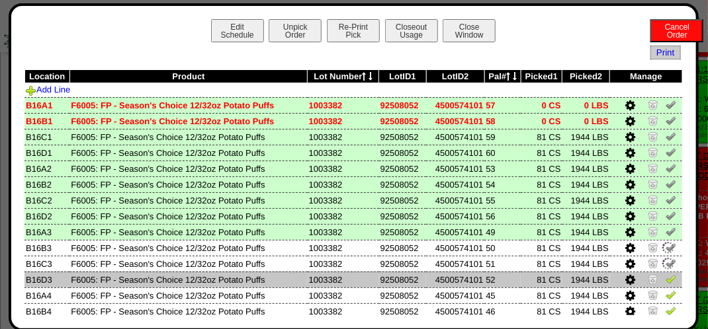
click at [666, 275] on img at bounding box center [671, 279] width 11 height 11
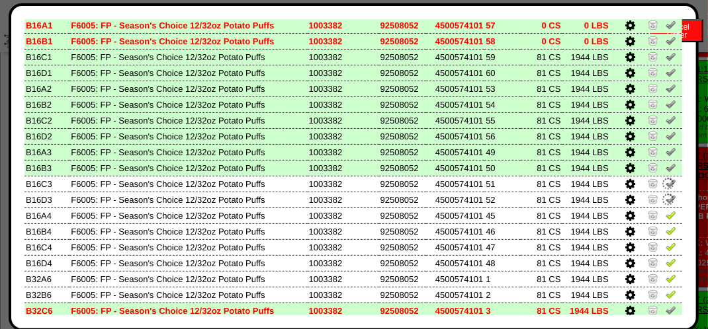
scroll to position [132, 0]
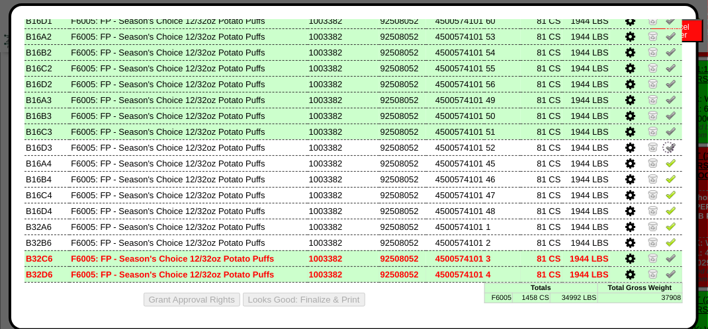
click at [666, 269] on img at bounding box center [671, 274] width 11 height 11
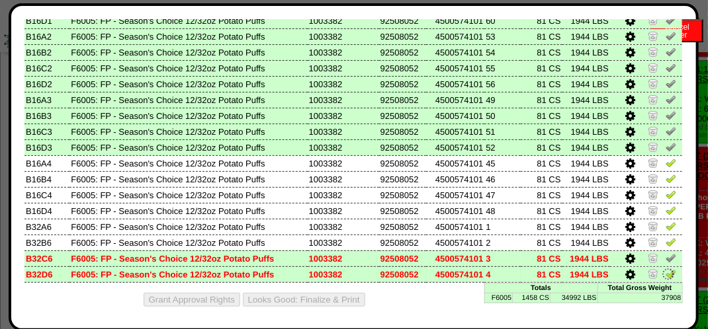
click at [666, 271] on img at bounding box center [671, 274] width 11 height 11
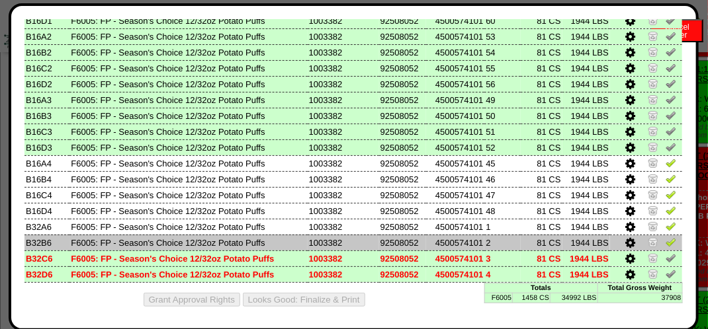
click at [666, 245] on img at bounding box center [671, 242] width 11 height 11
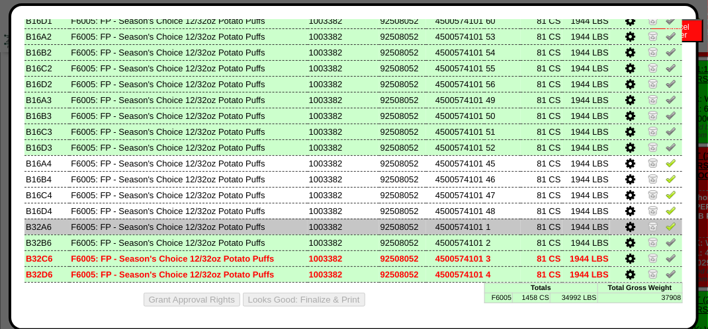
click at [666, 226] on img at bounding box center [671, 226] width 11 height 11
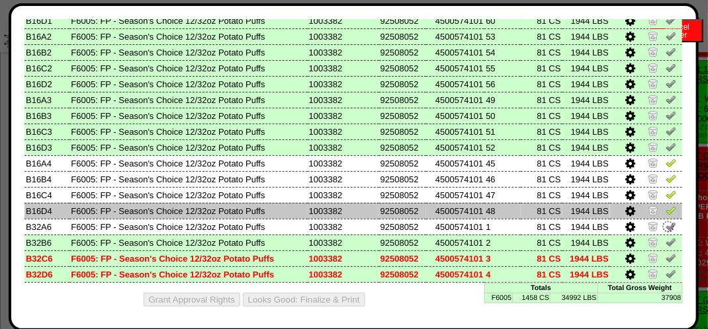
click at [666, 211] on img at bounding box center [671, 210] width 11 height 11
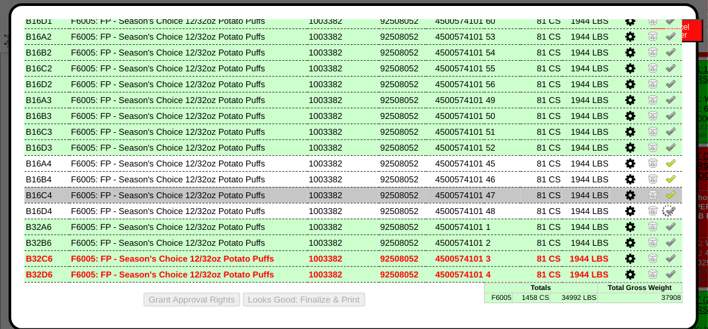
click at [666, 192] on img at bounding box center [671, 194] width 11 height 11
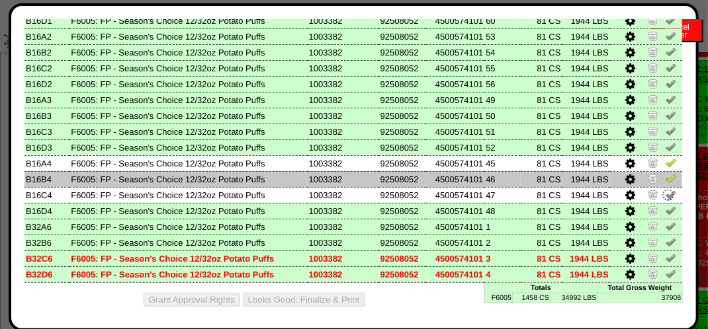
click at [666, 180] on img at bounding box center [671, 178] width 11 height 11
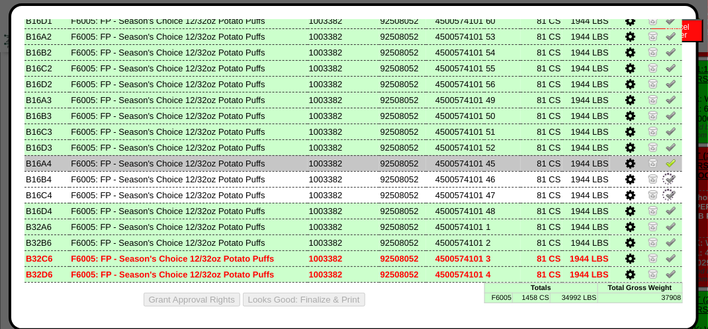
click at [666, 163] on img at bounding box center [671, 162] width 11 height 11
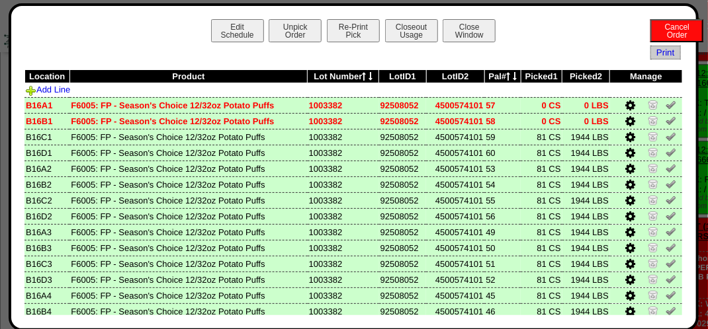
scroll to position [1058, 0]
click at [390, 18] on div "Edit Schedule Unpick Order Re-Print Pick Closeout Usage Cancel Order Close Wind…" at bounding box center [354, 167] width 690 height 328
click at [414, 25] on button "Closeout Usage" at bounding box center [411, 30] width 53 height 23
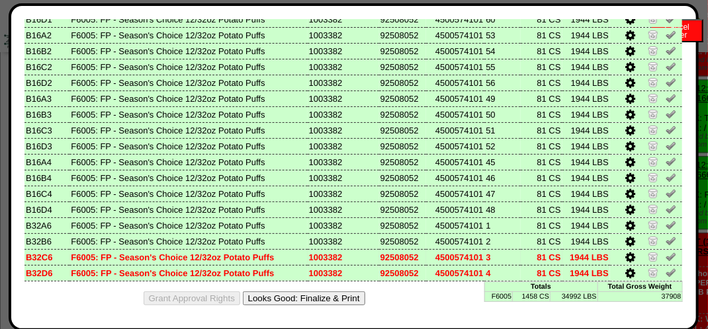
scroll to position [1125, 0]
click at [333, 295] on button "Looks Good: Finalize & Print" at bounding box center [304, 299] width 122 height 14
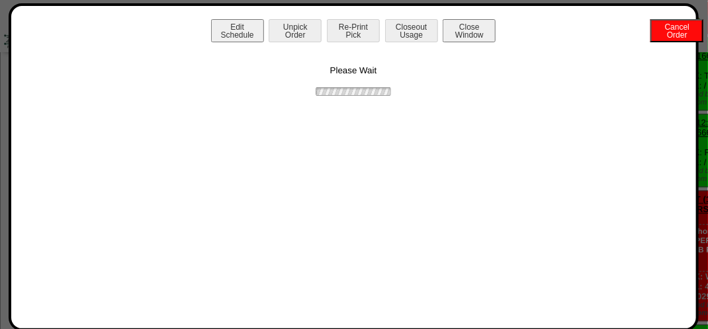
scroll to position [0, 0]
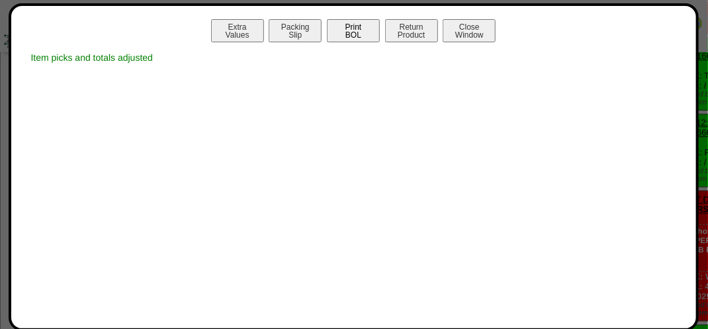
click at [354, 22] on button "Print BOL" at bounding box center [353, 30] width 53 height 23
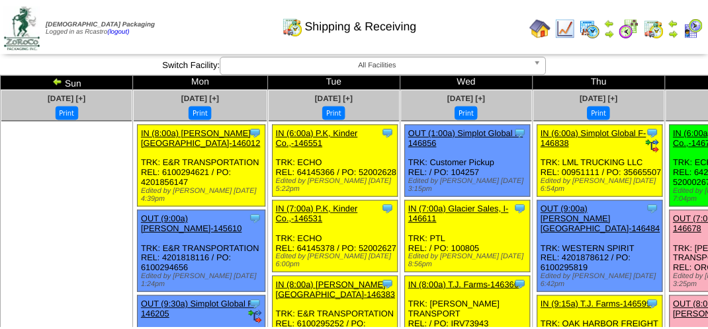
scroll to position [1125, 0]
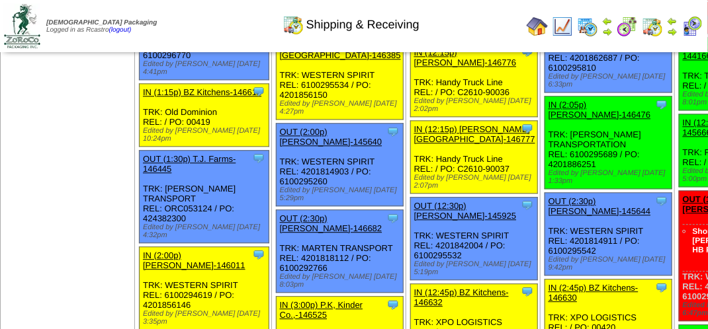
click at [697, 25] on img at bounding box center [691, 26] width 21 height 21
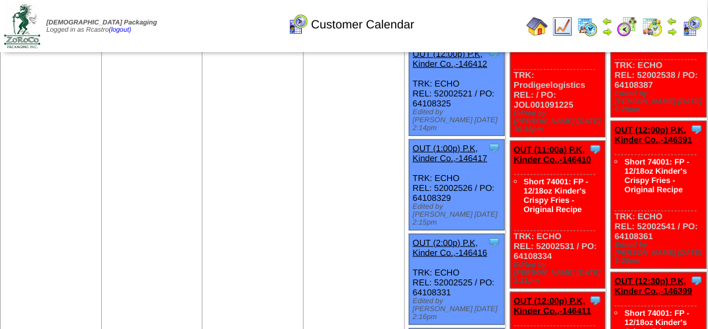
scroll to position [463, 0]
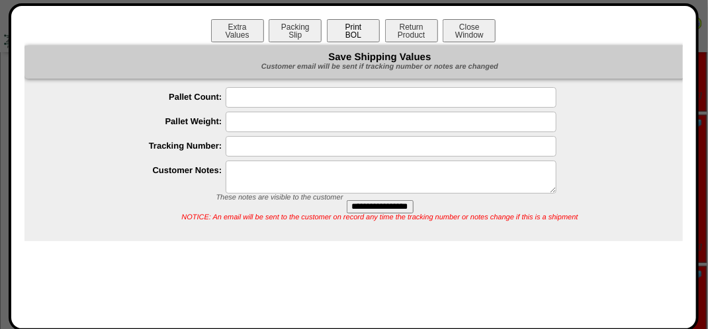
click at [347, 36] on button "Print BOL" at bounding box center [353, 30] width 53 height 23
